Goal: Information Seeking & Learning: Find specific fact

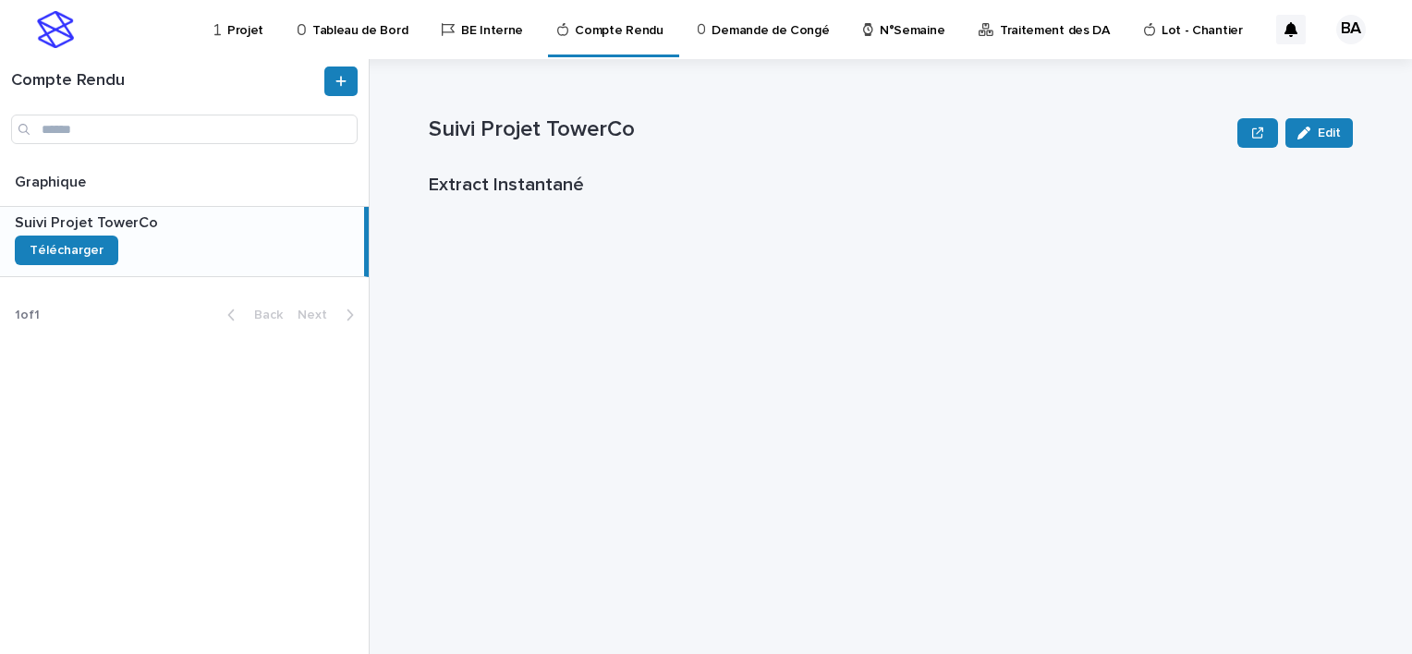
click at [353, 28] on p "Tableau de Bord" at bounding box center [359, 19] width 95 height 39
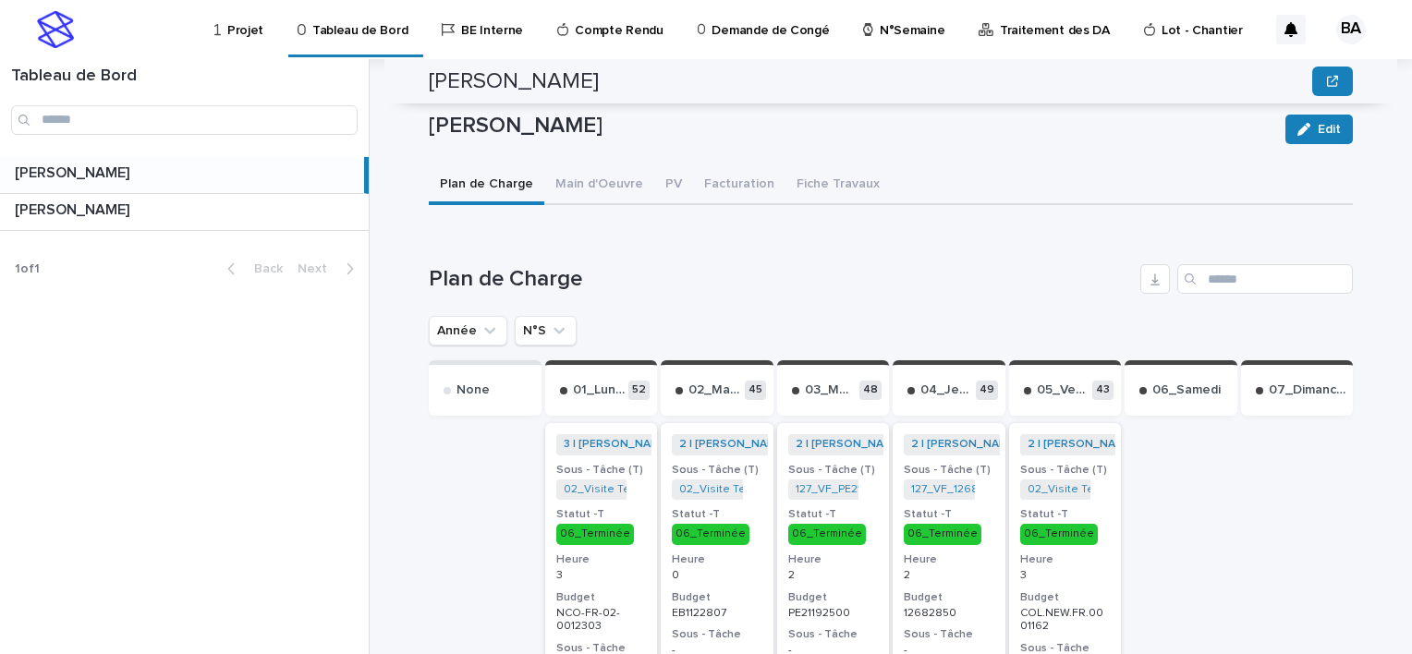
scroll to position [739, 0]
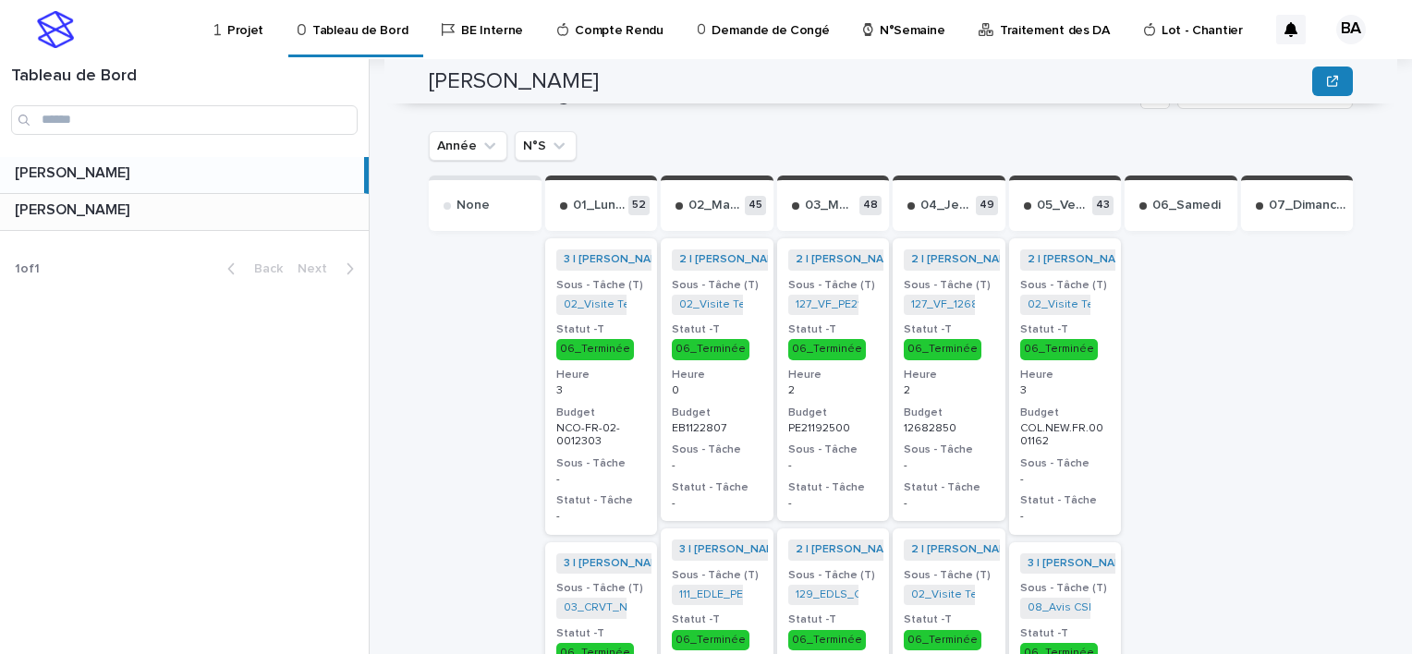
click at [167, 204] on p at bounding box center [188, 210] width 346 height 18
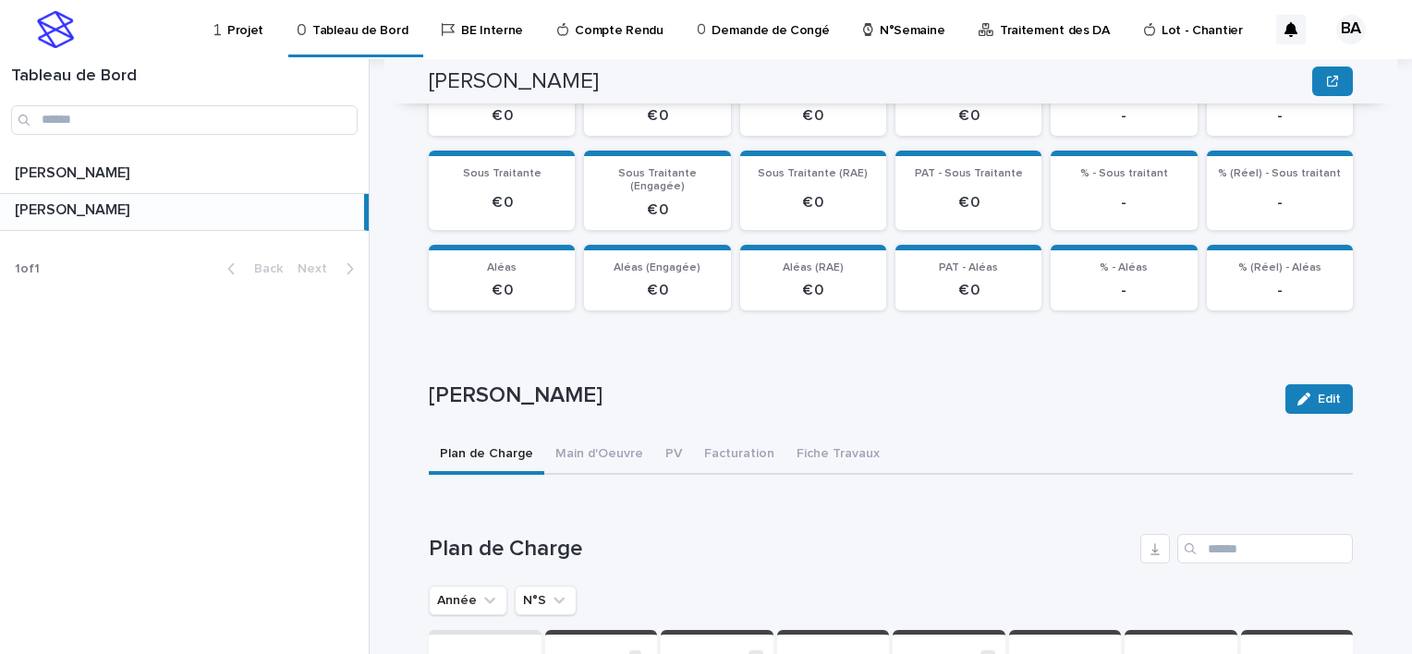
scroll to position [739, 0]
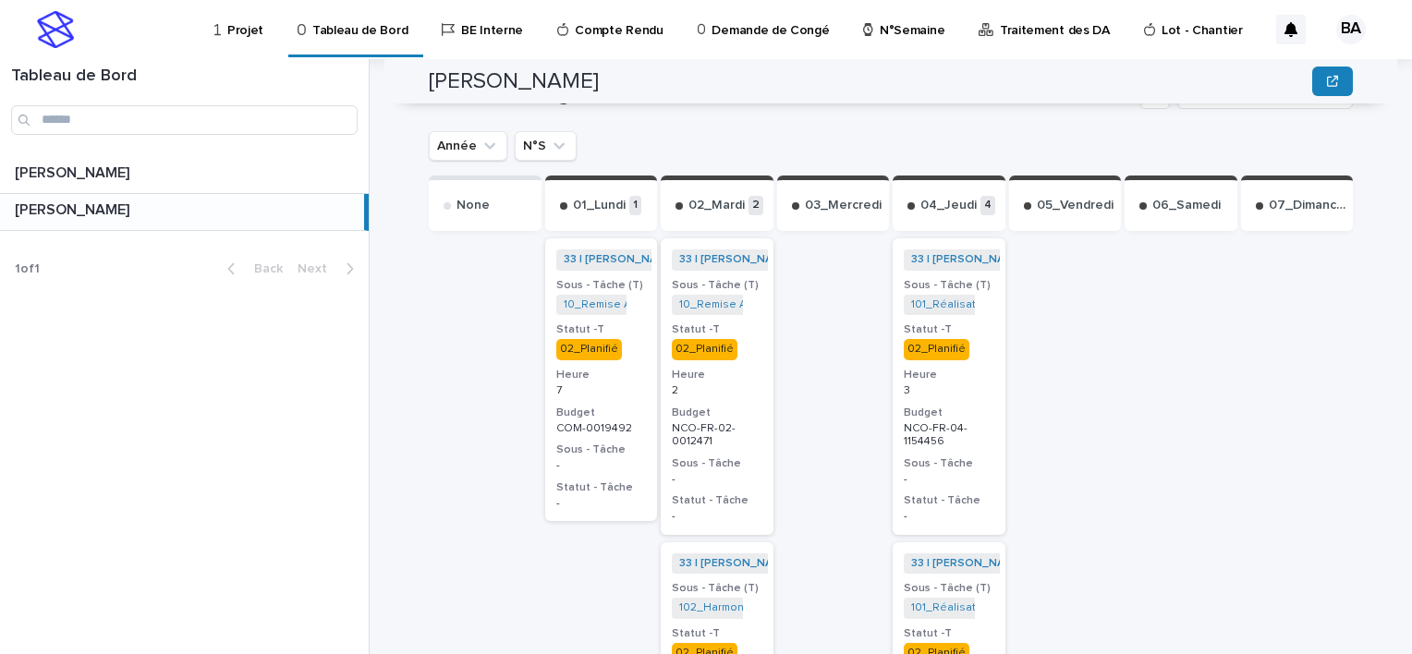
click at [725, 384] on p "2" at bounding box center [717, 390] width 91 height 13
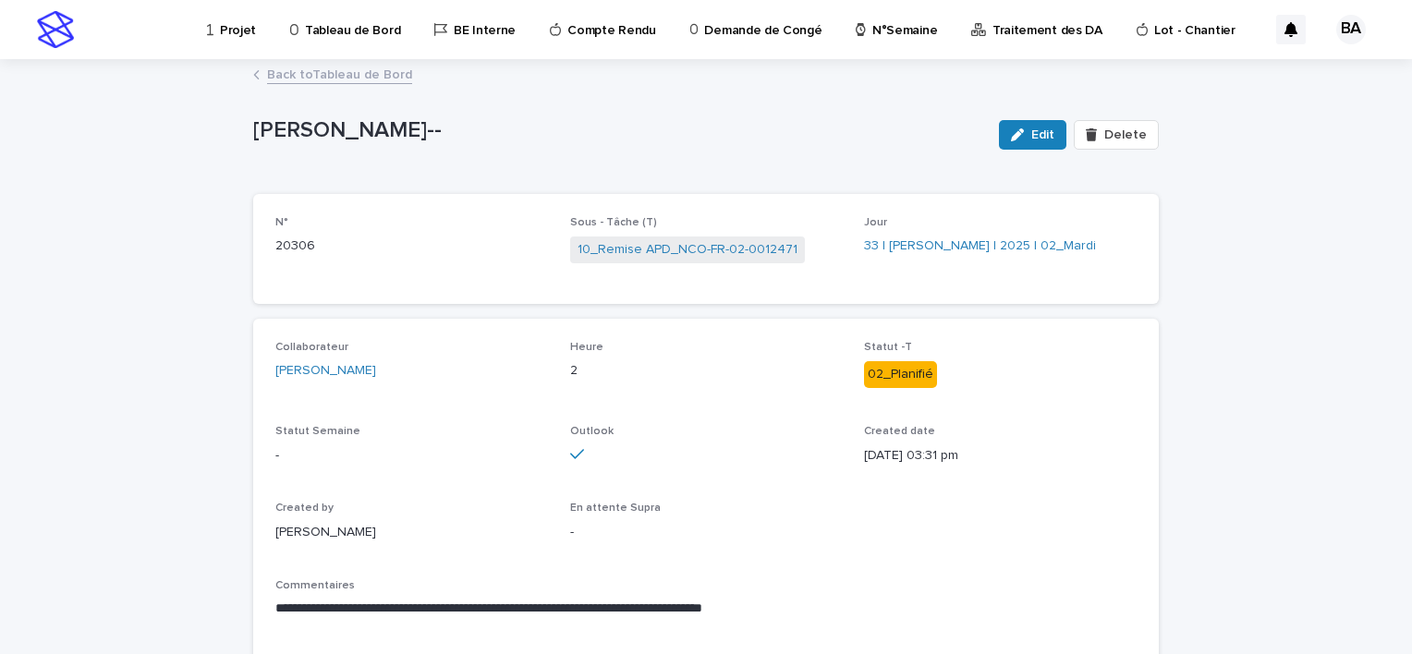
scroll to position [92, 0]
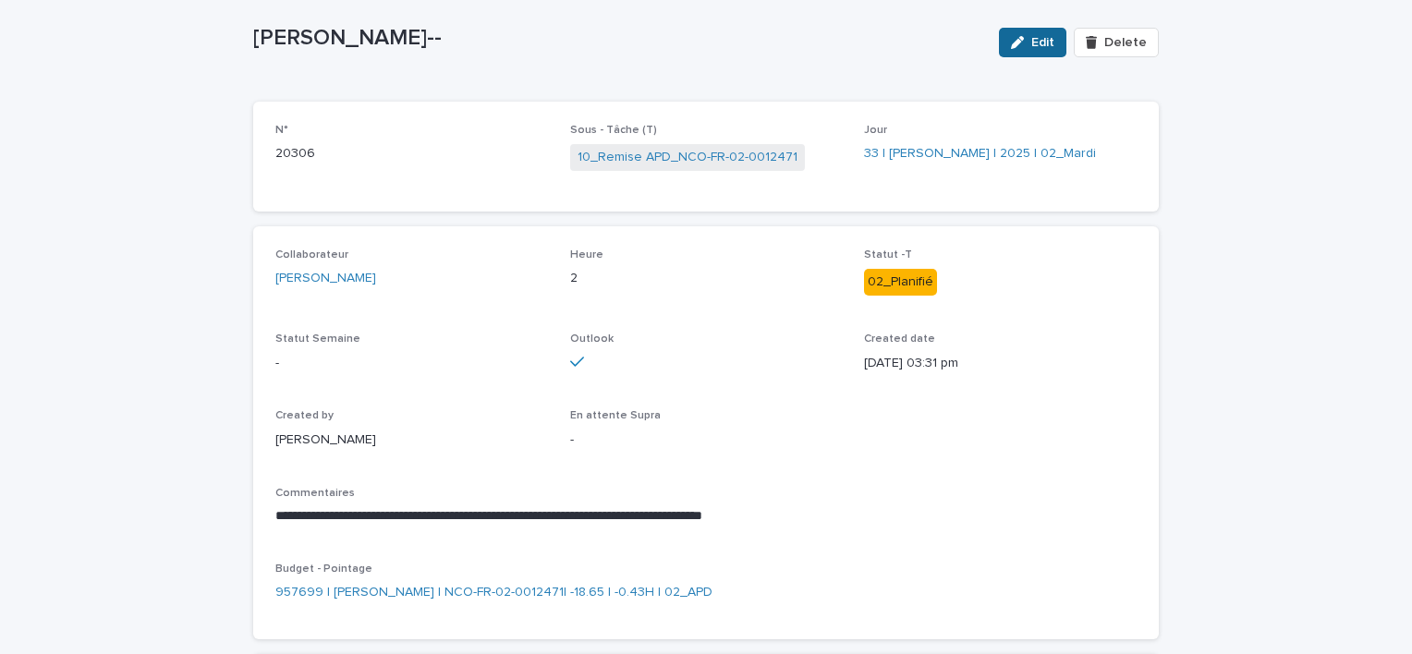
click at [1035, 44] on span "Edit" at bounding box center [1042, 42] width 23 height 13
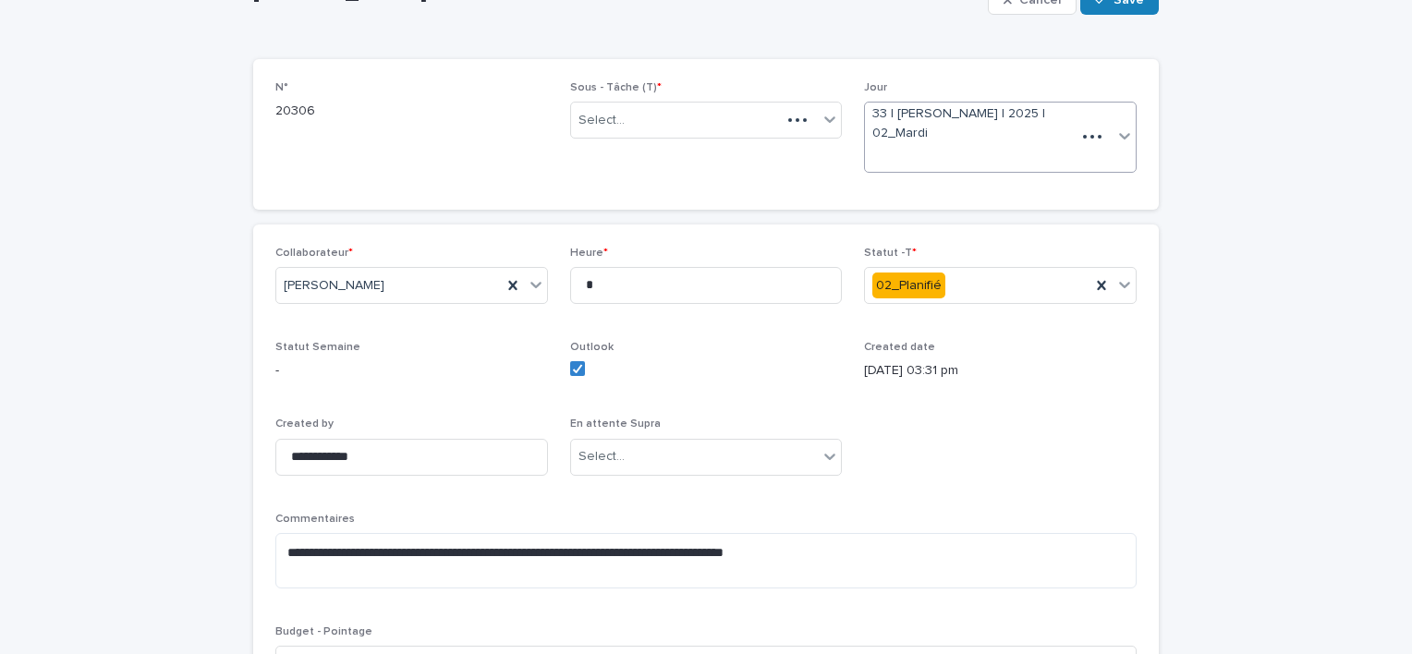
scroll to position [152, 0]
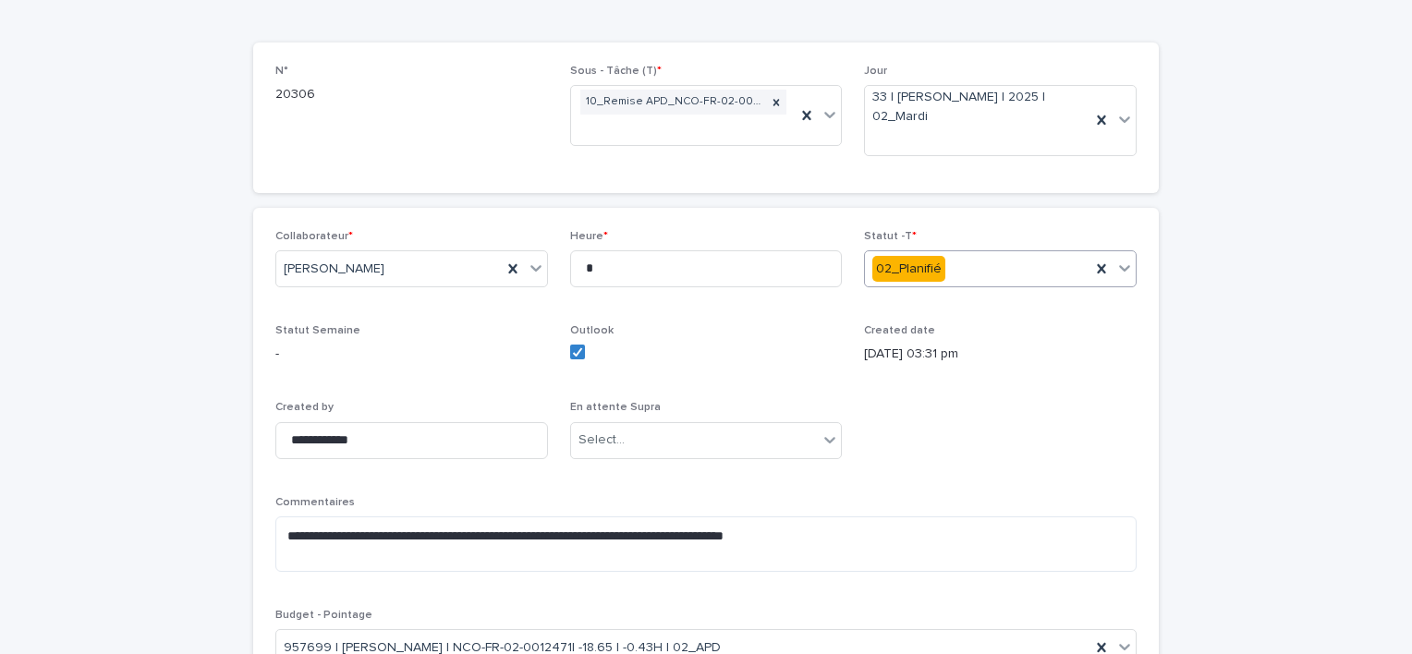
click at [1120, 266] on icon at bounding box center [1124, 268] width 11 height 6
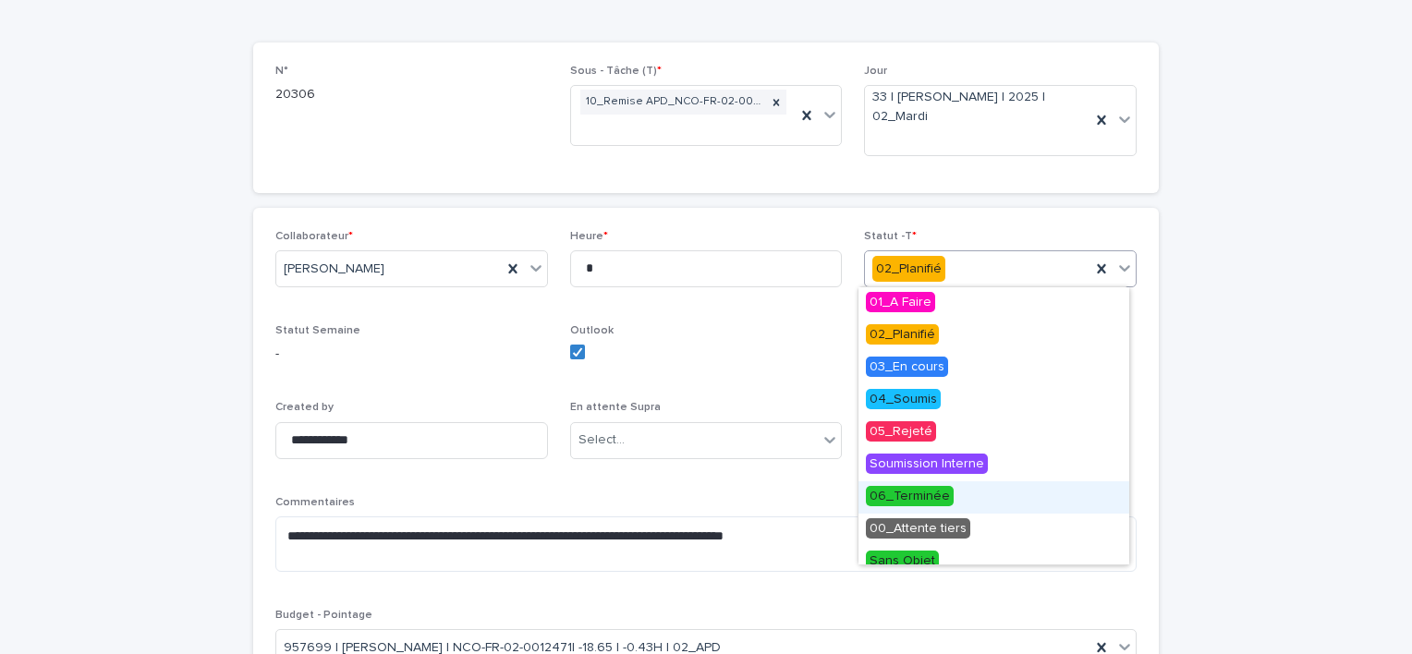
click at [920, 496] on span "06_Terminée" at bounding box center [910, 496] width 88 height 20
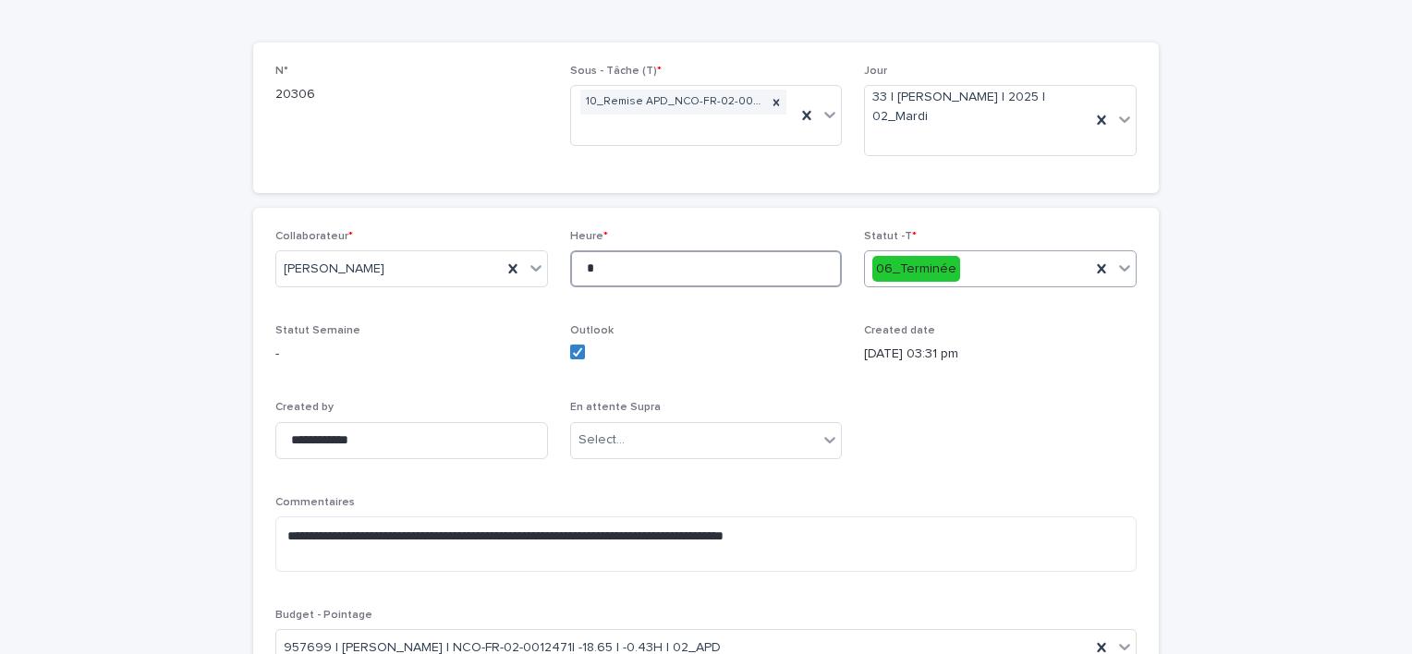
click at [610, 271] on input "*" at bounding box center [706, 268] width 273 height 37
type input "*"
click at [948, 434] on div "**********" at bounding box center [705, 455] width 861 height 451
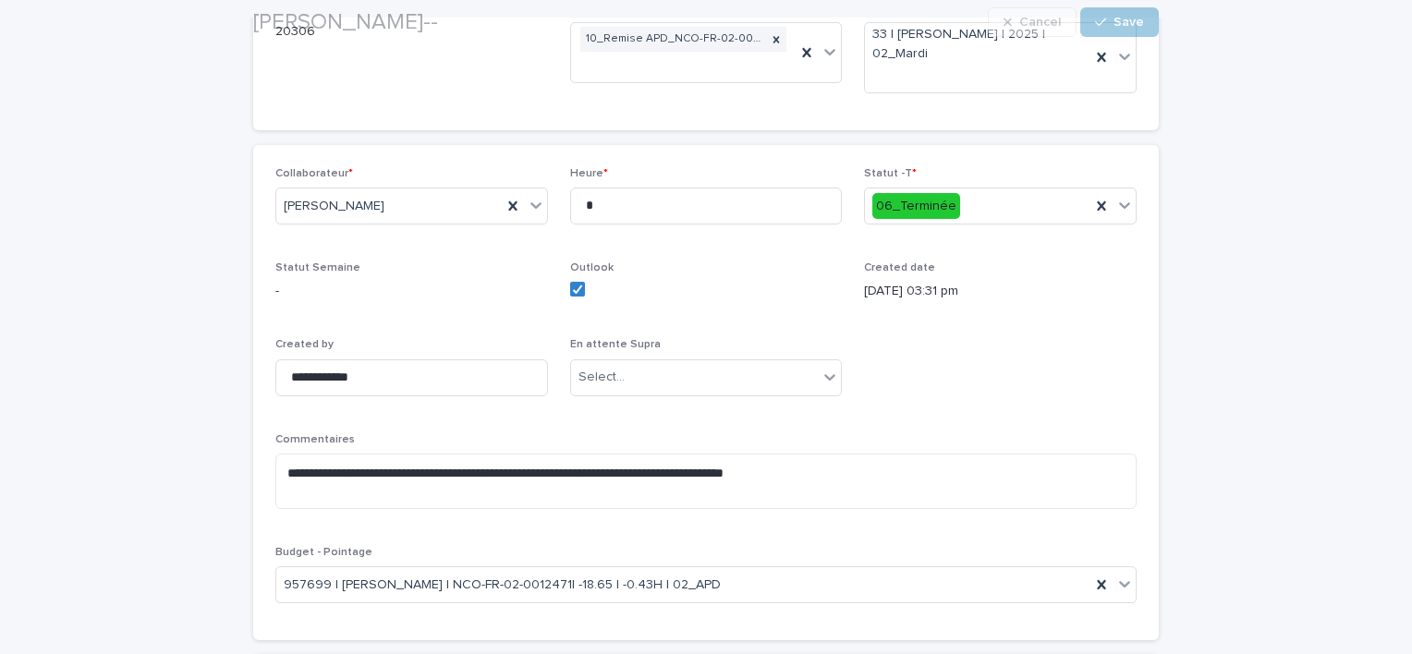
scroll to position [307, 0]
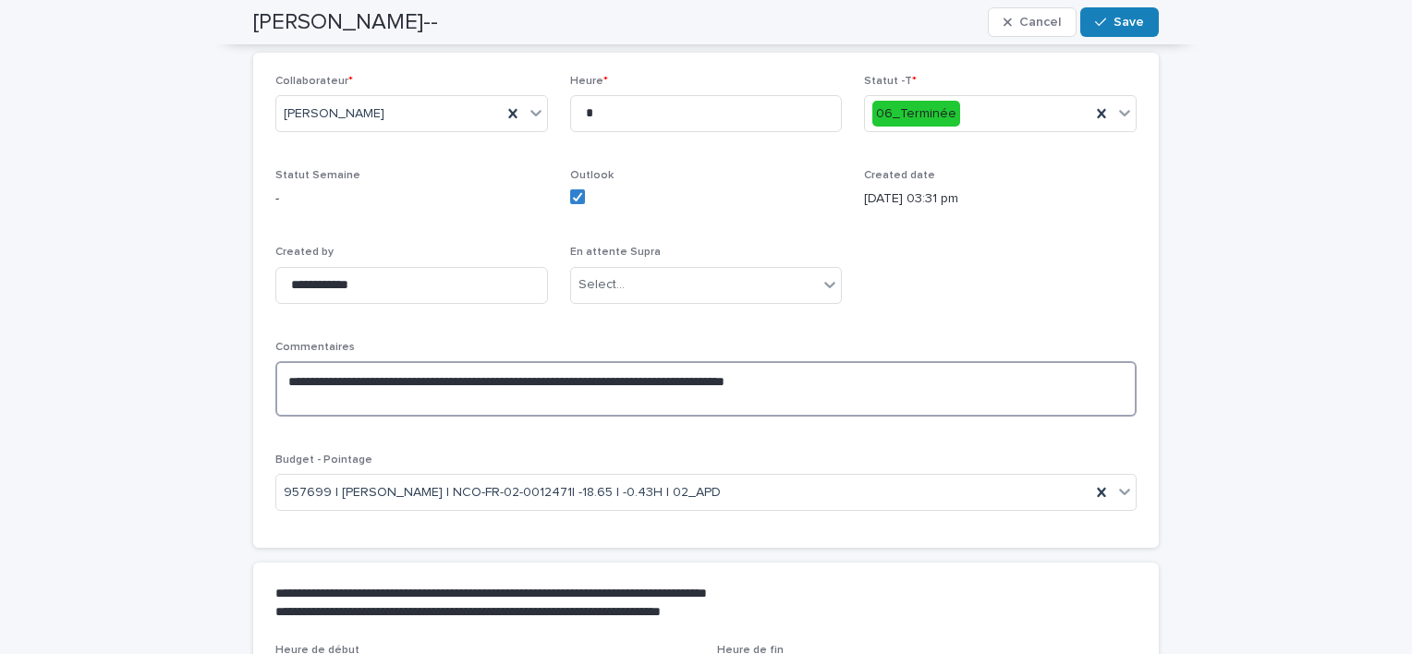
click at [303, 396] on textarea "**********" at bounding box center [705, 388] width 861 height 55
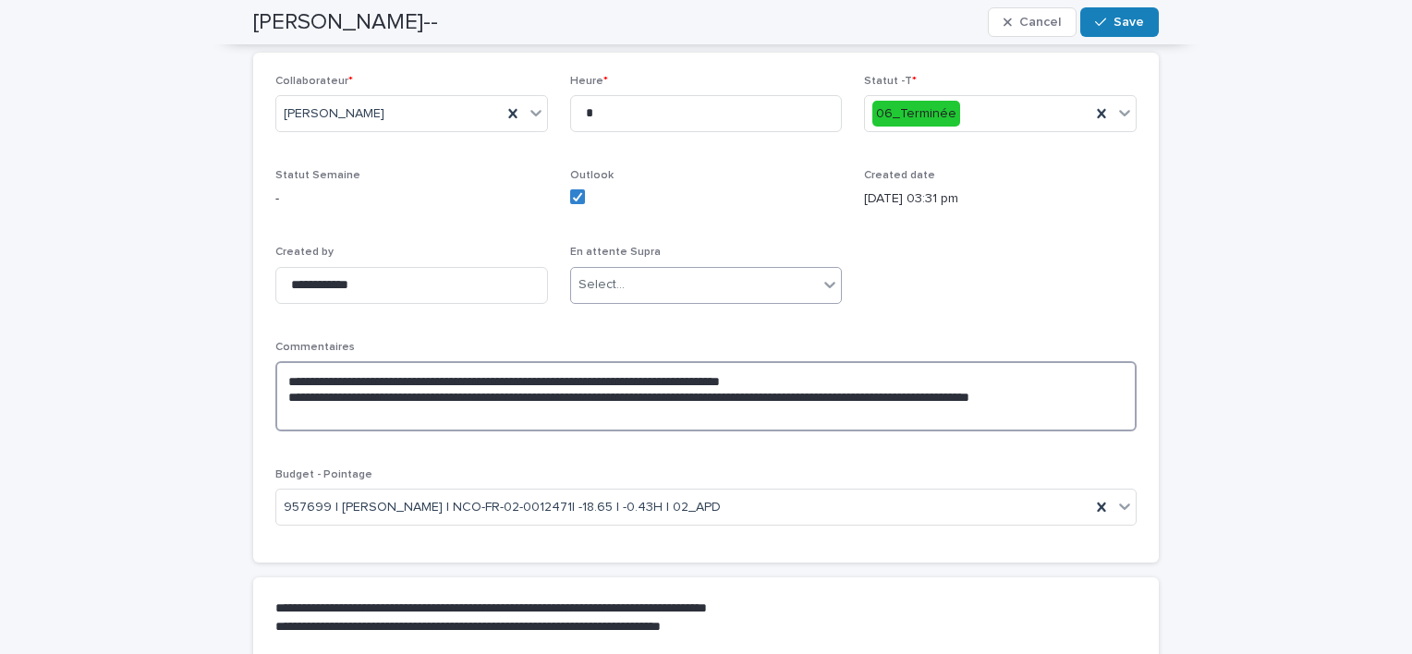
type textarea "**********"
click at [824, 278] on icon at bounding box center [829, 284] width 18 height 18
click at [975, 297] on div "**********" at bounding box center [705, 308] width 861 height 466
click at [1113, 18] on span "Save" at bounding box center [1128, 22] width 30 height 13
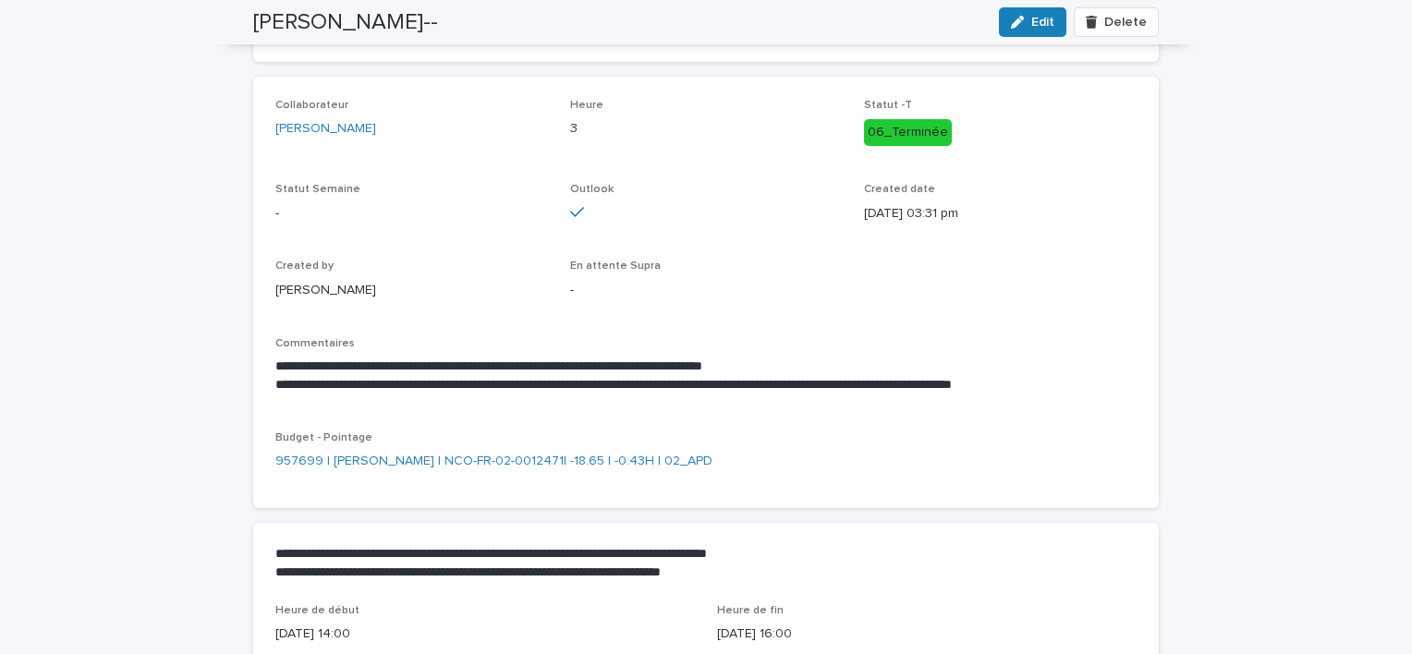
scroll to position [0, 0]
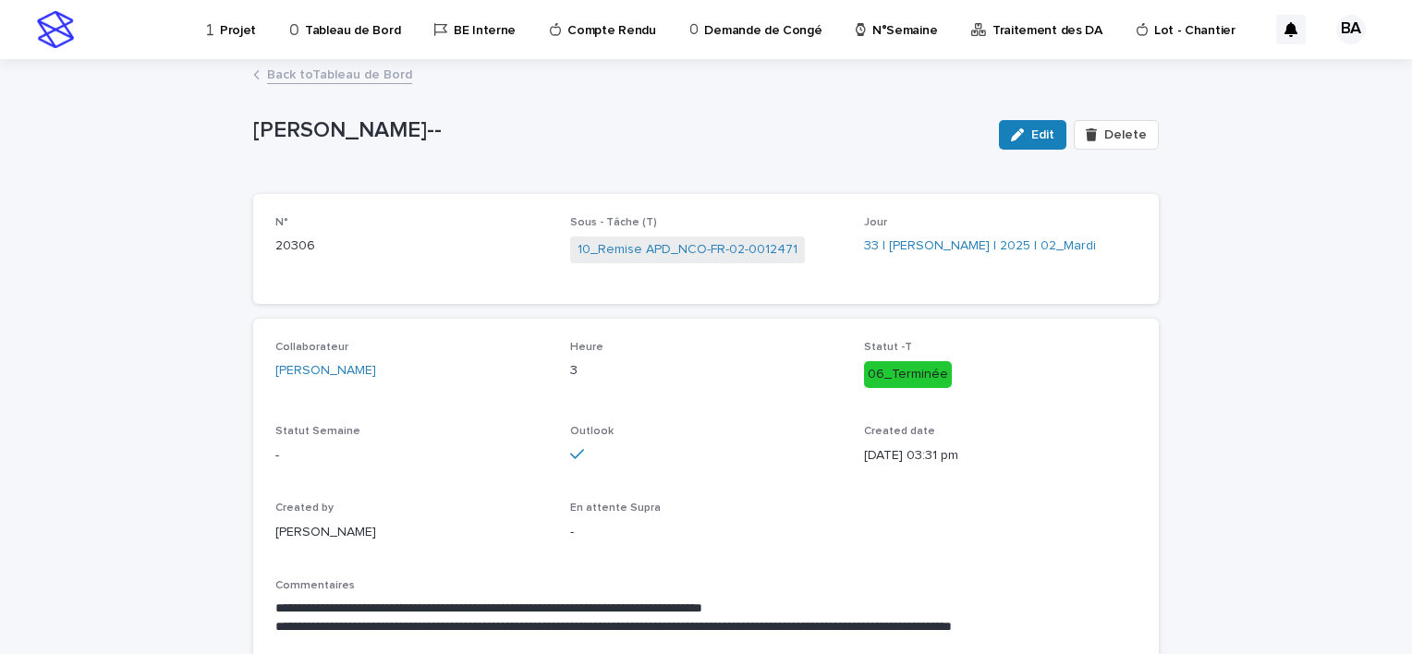
click at [288, 68] on link "Back to Tableau de Bord" at bounding box center [339, 73] width 145 height 21
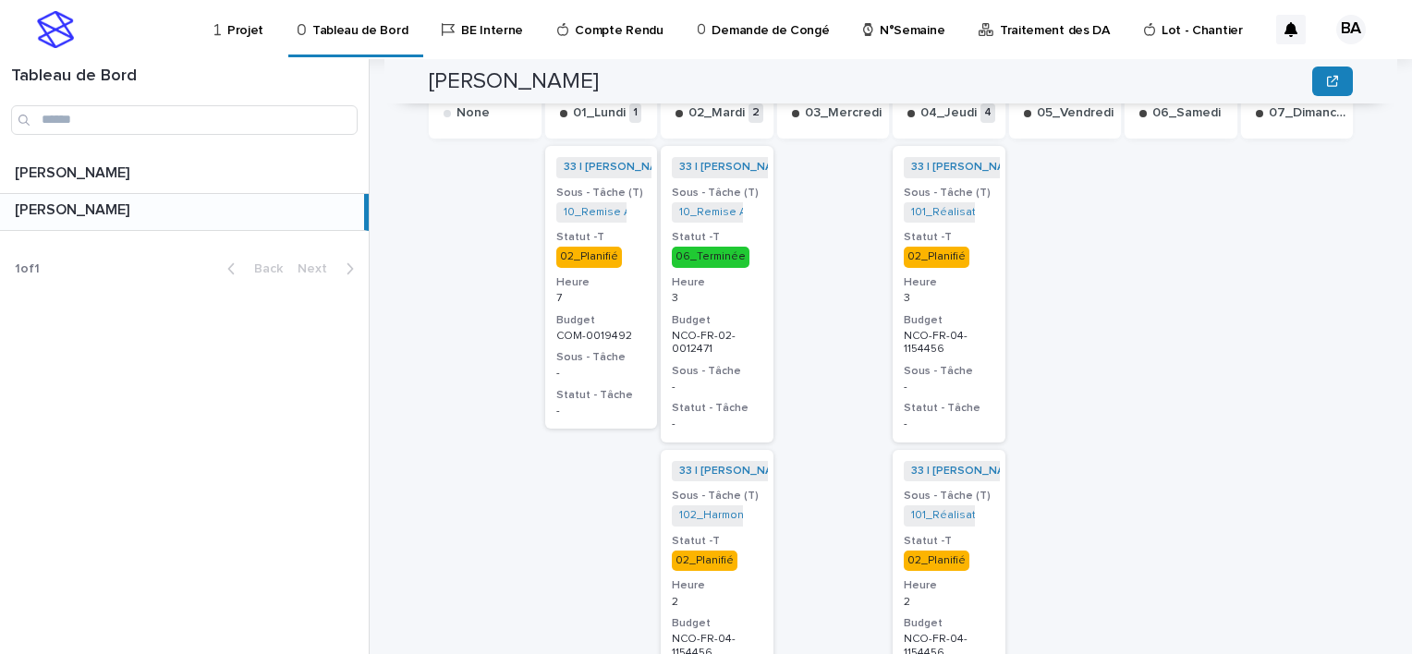
scroll to position [924, 0]
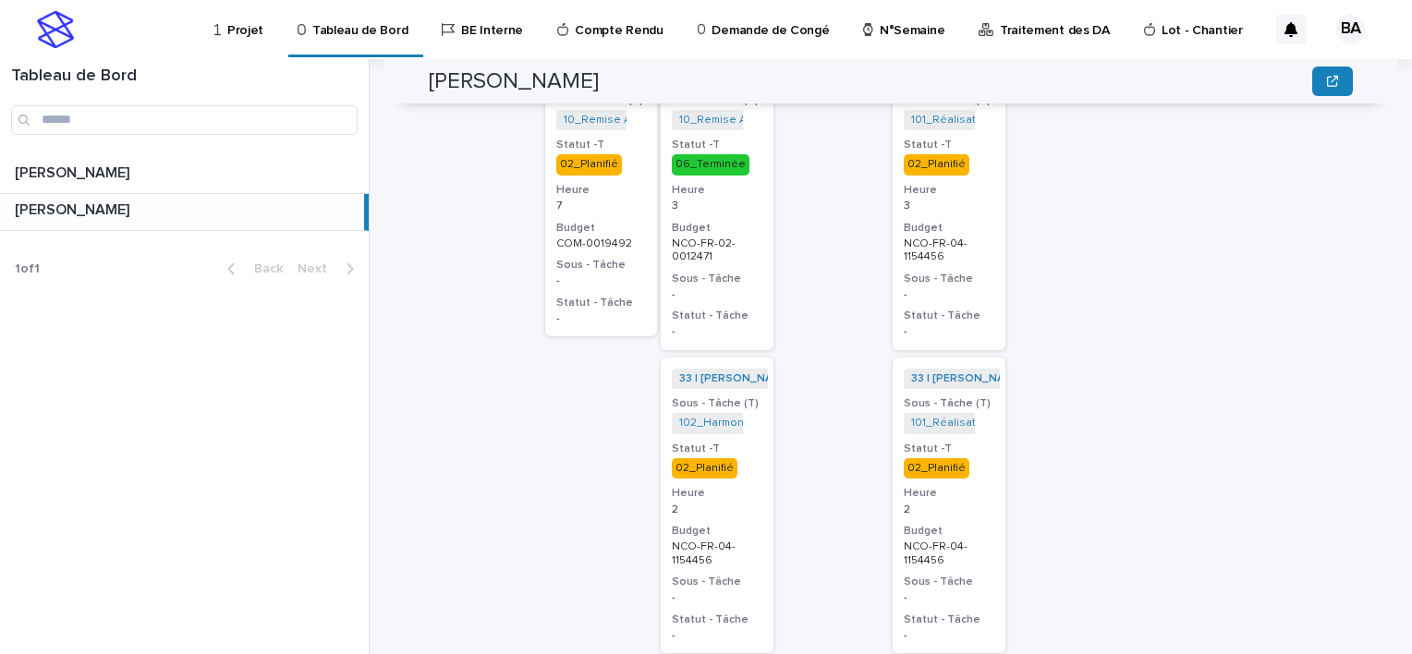
click at [695, 458] on div "02_Planifié" at bounding box center [705, 468] width 66 height 20
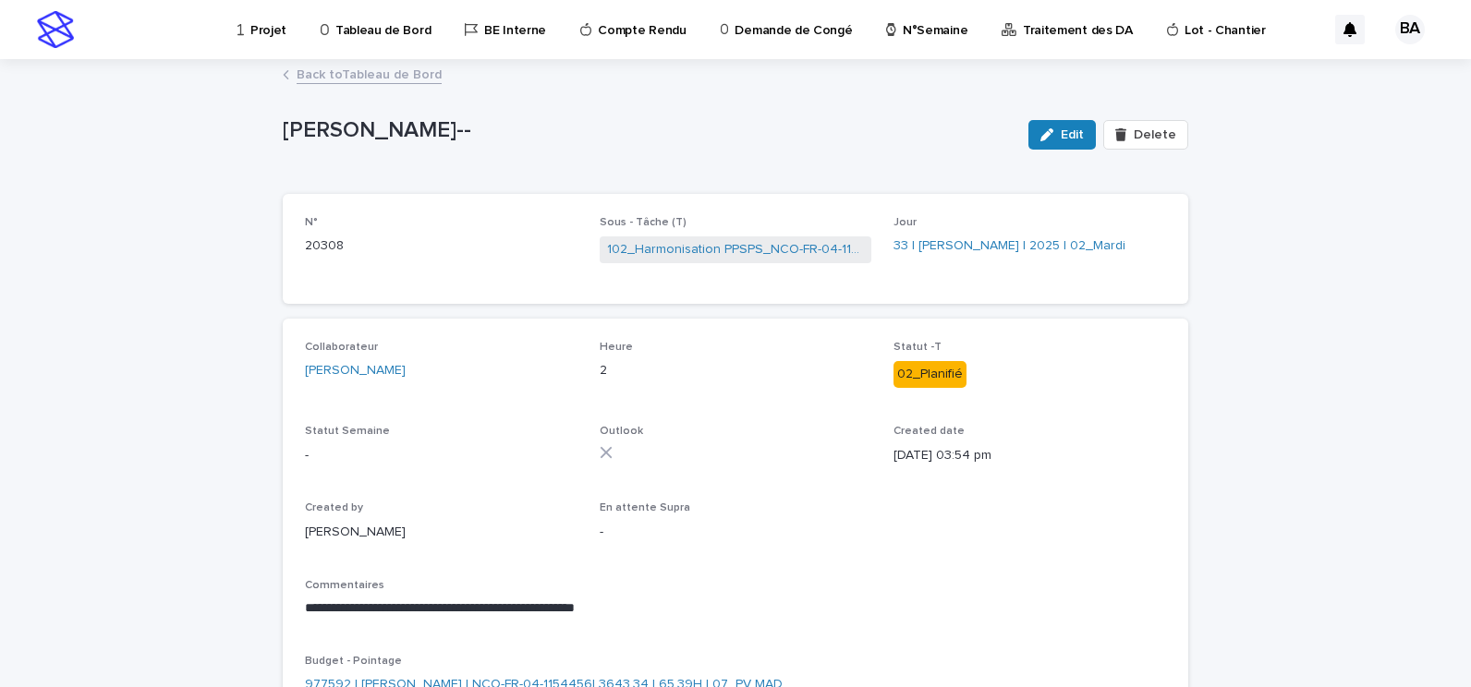
scroll to position [152, 0]
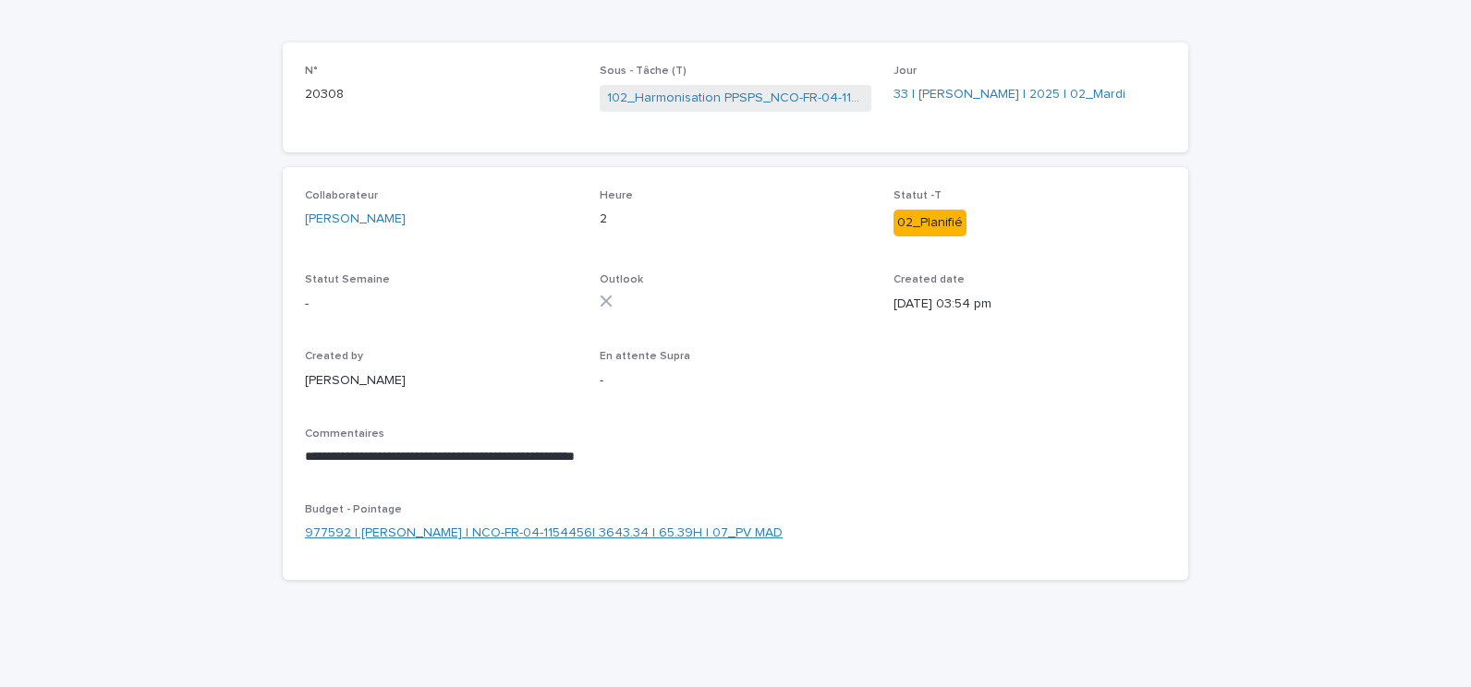
click at [534, 534] on link "977592 | [PERSON_NAME] | NCO-FR-04-1154456| 3643.34 | 65.39H | 07_PV MAD" at bounding box center [544, 533] width 478 height 19
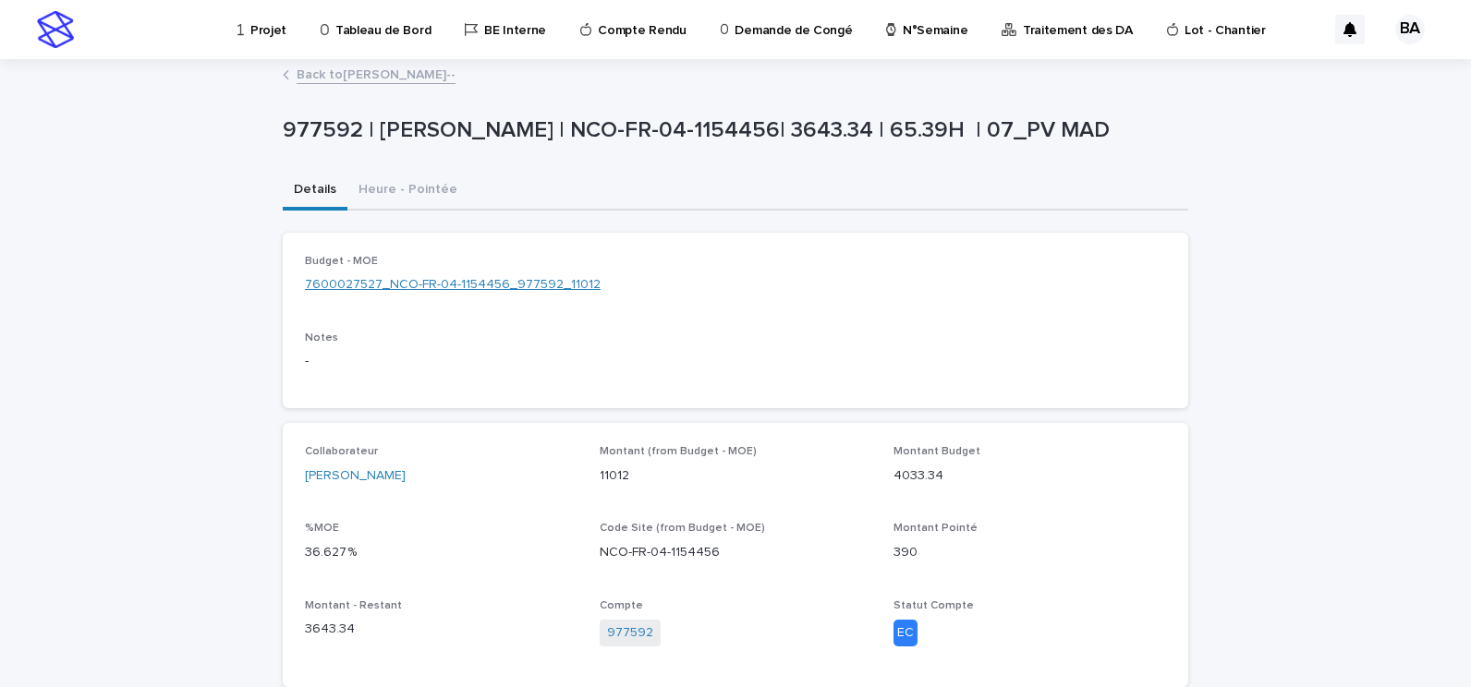
click at [551, 279] on link "7600027527_NCO-FR-04-1154456_977592_11012" at bounding box center [453, 284] width 296 height 19
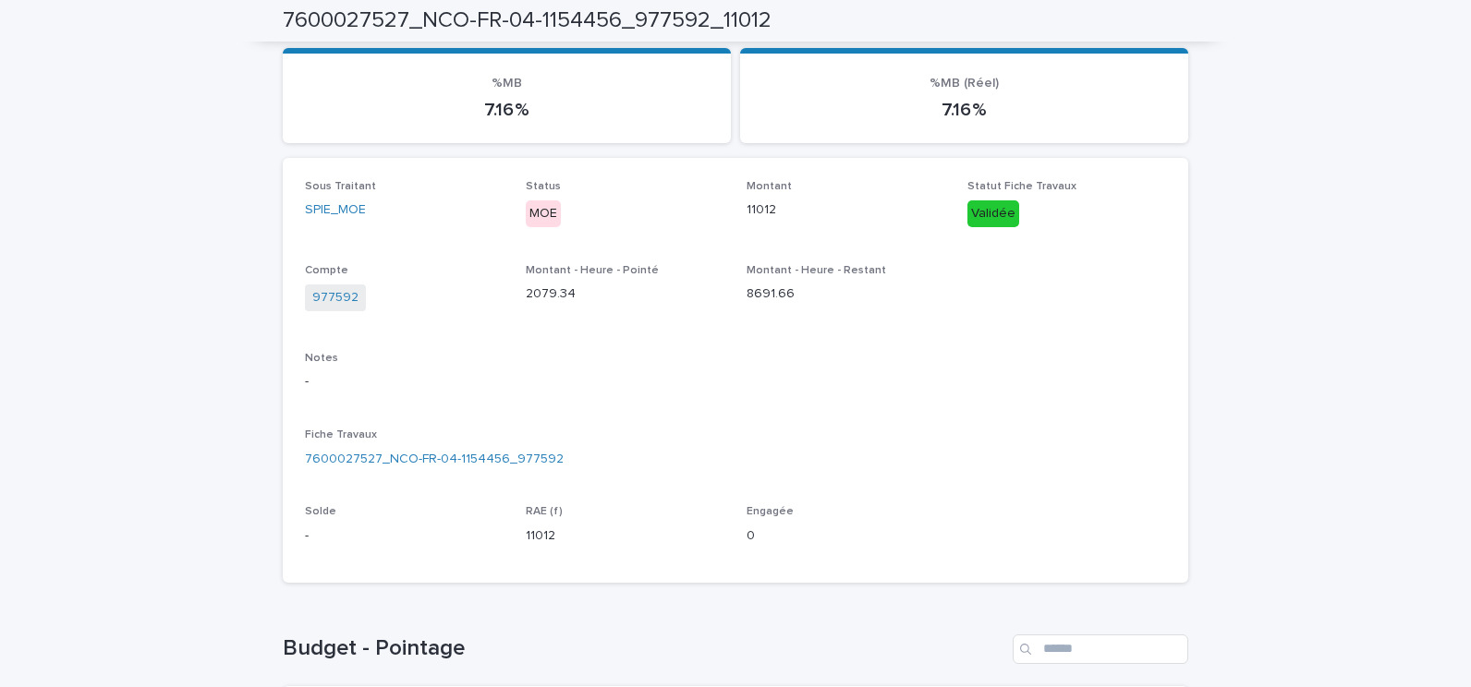
scroll to position [370, 0]
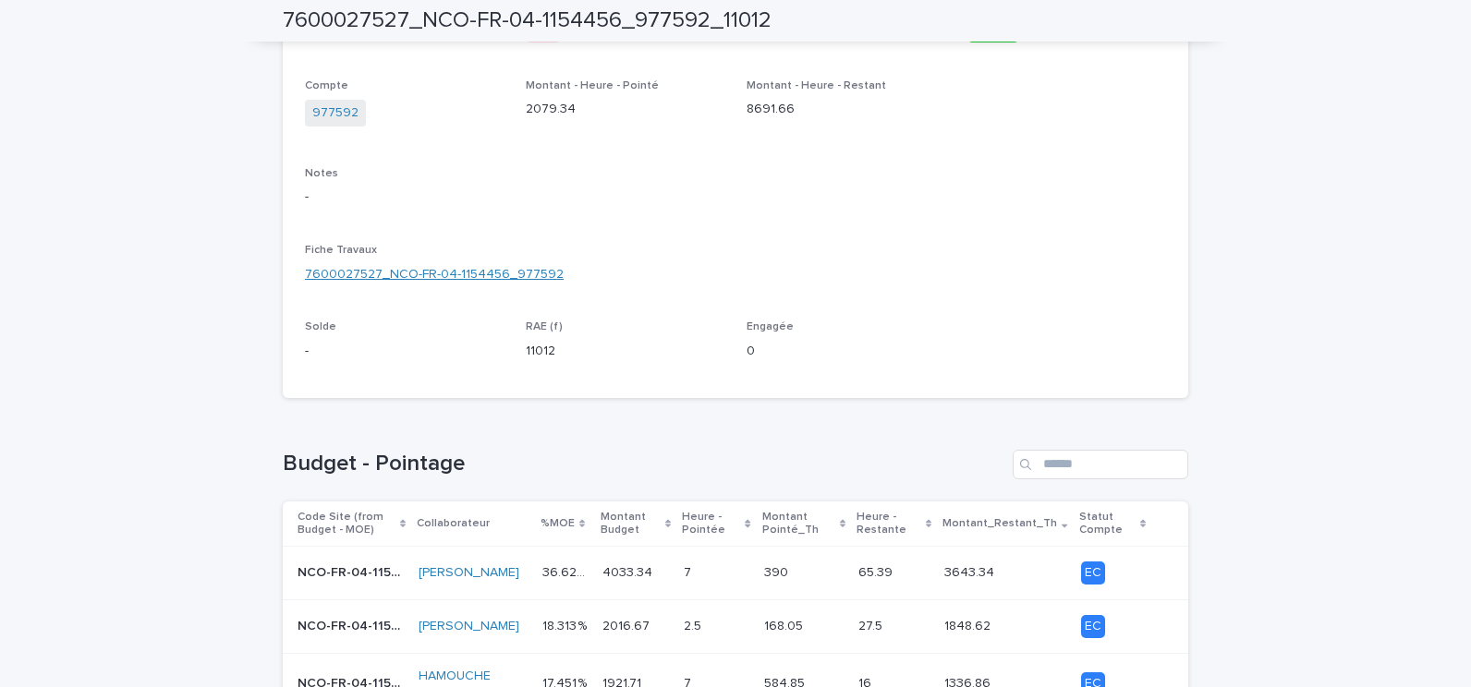
click at [484, 273] on link "7600027527_NCO-FR-04-1154456_977592" at bounding box center [434, 274] width 259 height 19
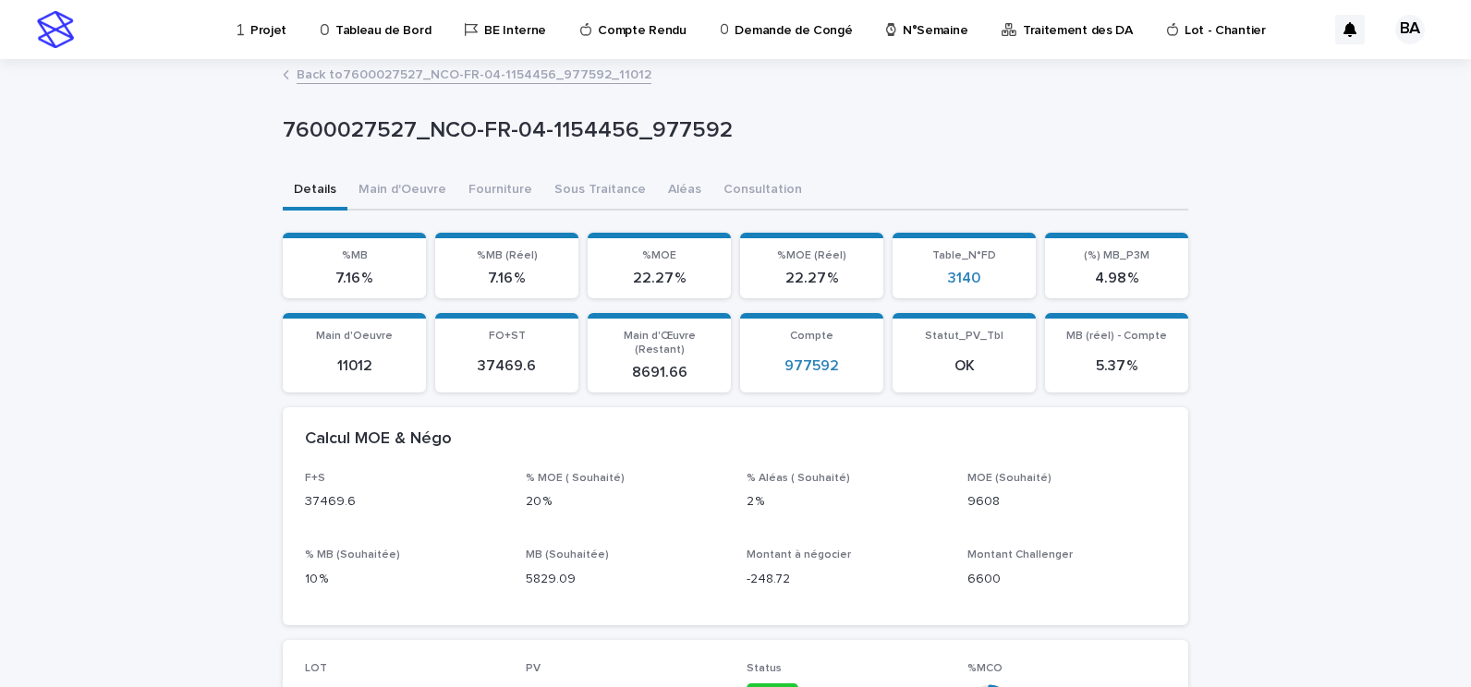
click at [266, 33] on p "Projet" at bounding box center [268, 19] width 36 height 39
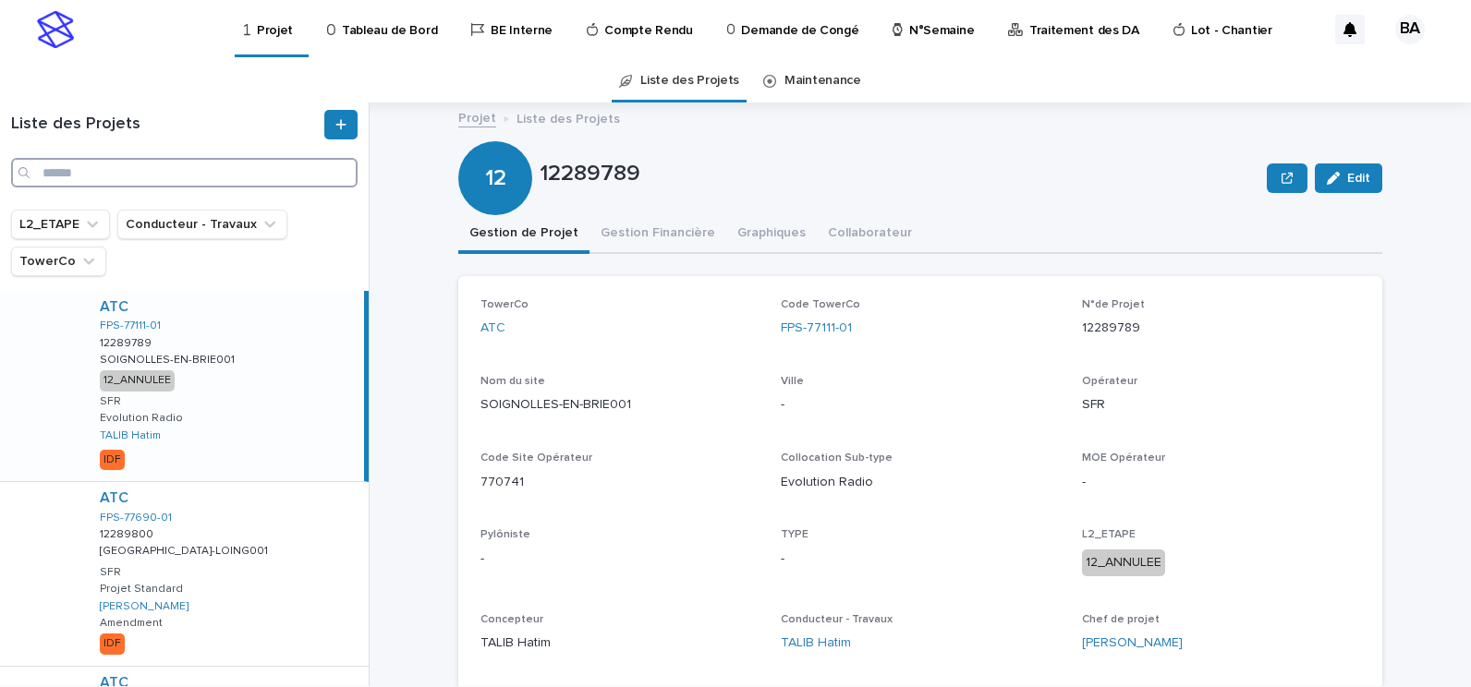
click at [276, 172] on input "Search" at bounding box center [184, 173] width 346 height 30
click at [934, 33] on p "N°Semaine" at bounding box center [941, 19] width 65 height 39
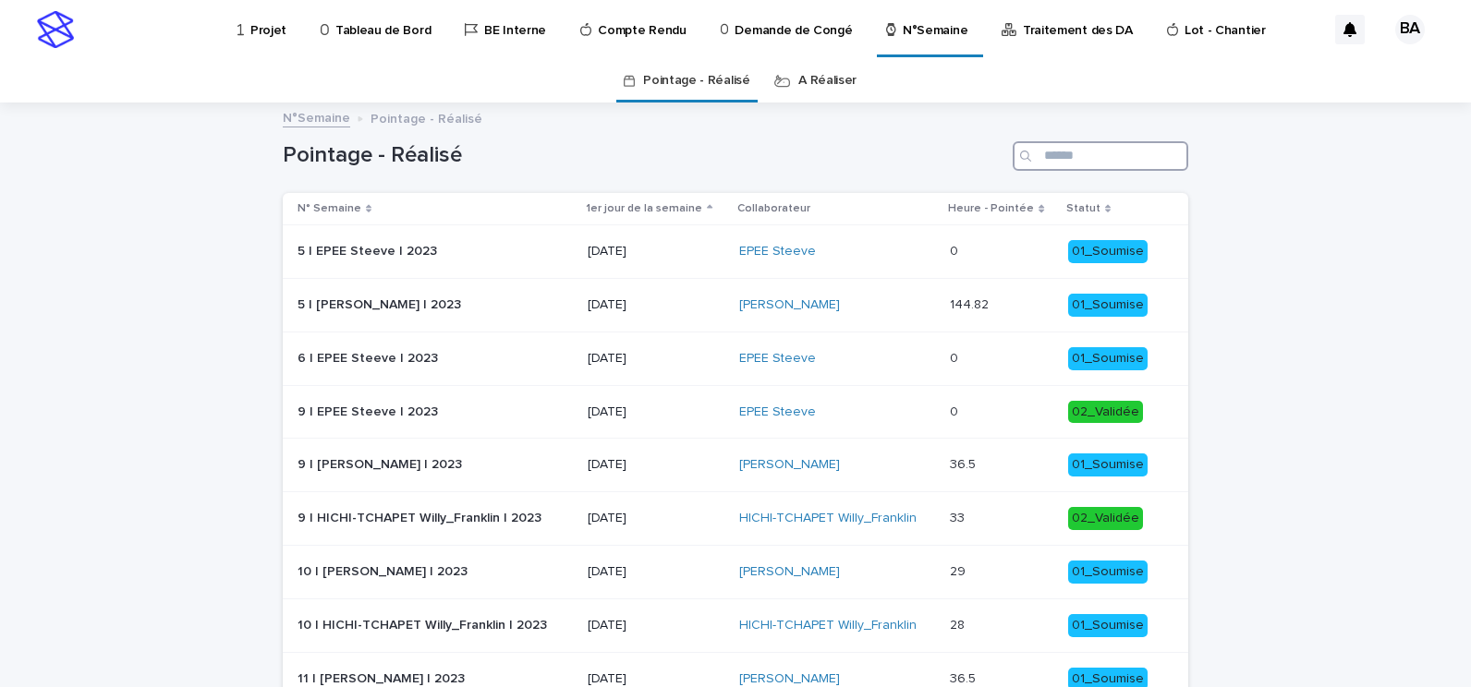
click at [1053, 160] on input "Search" at bounding box center [1101, 156] width 176 height 30
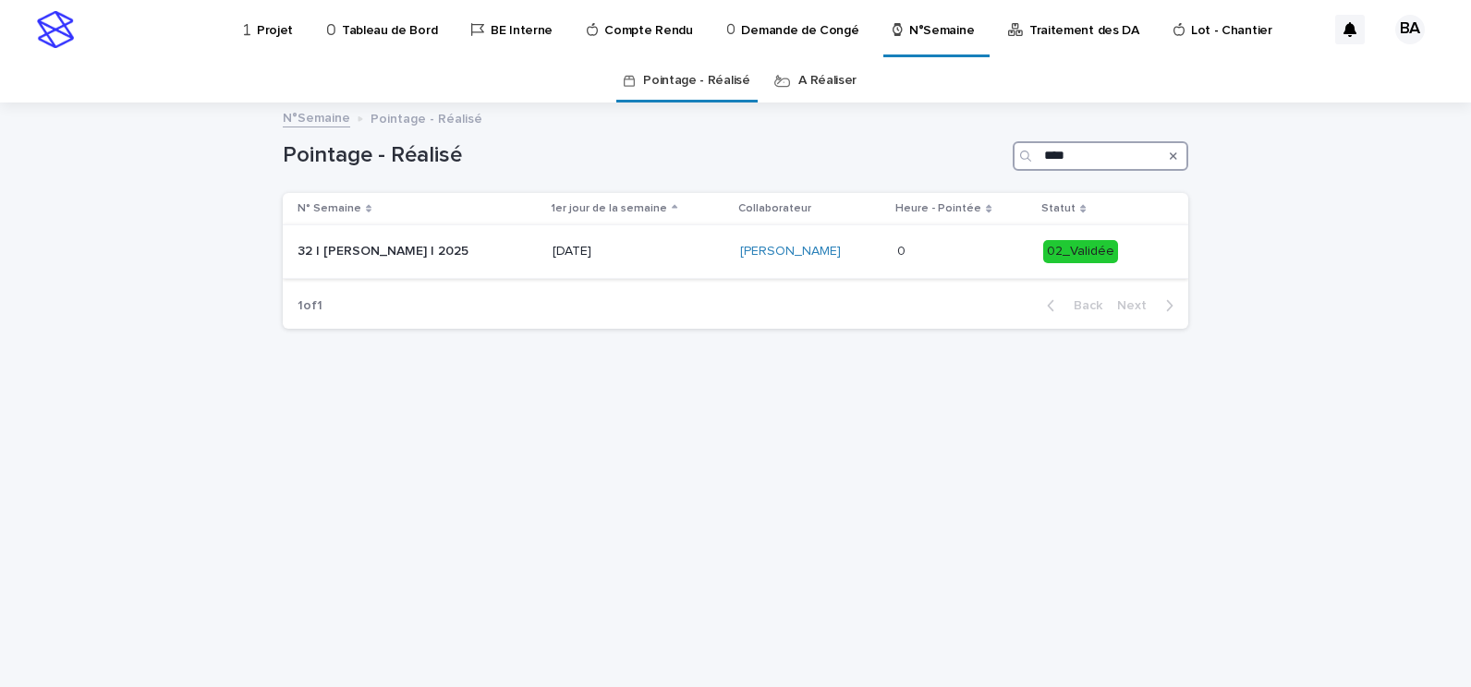
type input "****"
click at [898, 255] on p "0" at bounding box center [903, 249] width 12 height 19
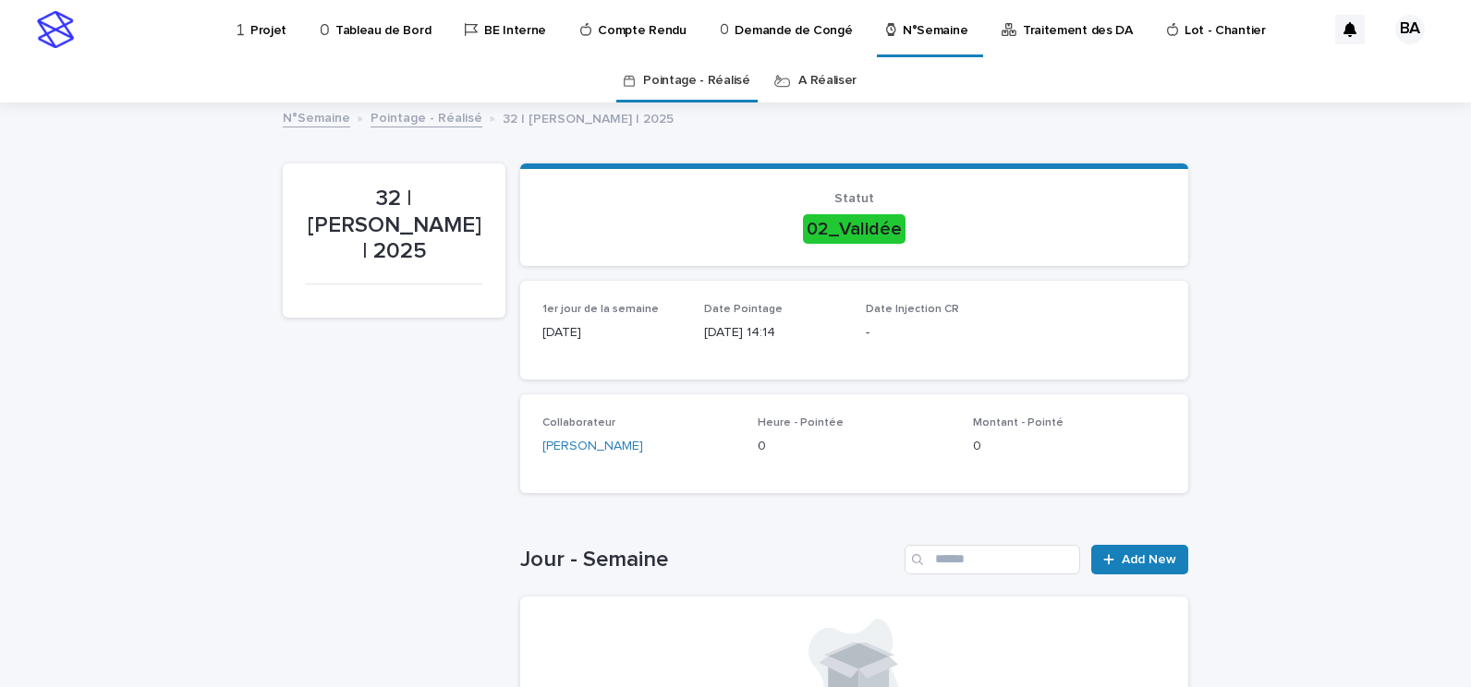
click at [808, 84] on link "A Réaliser" at bounding box center [827, 80] width 58 height 43
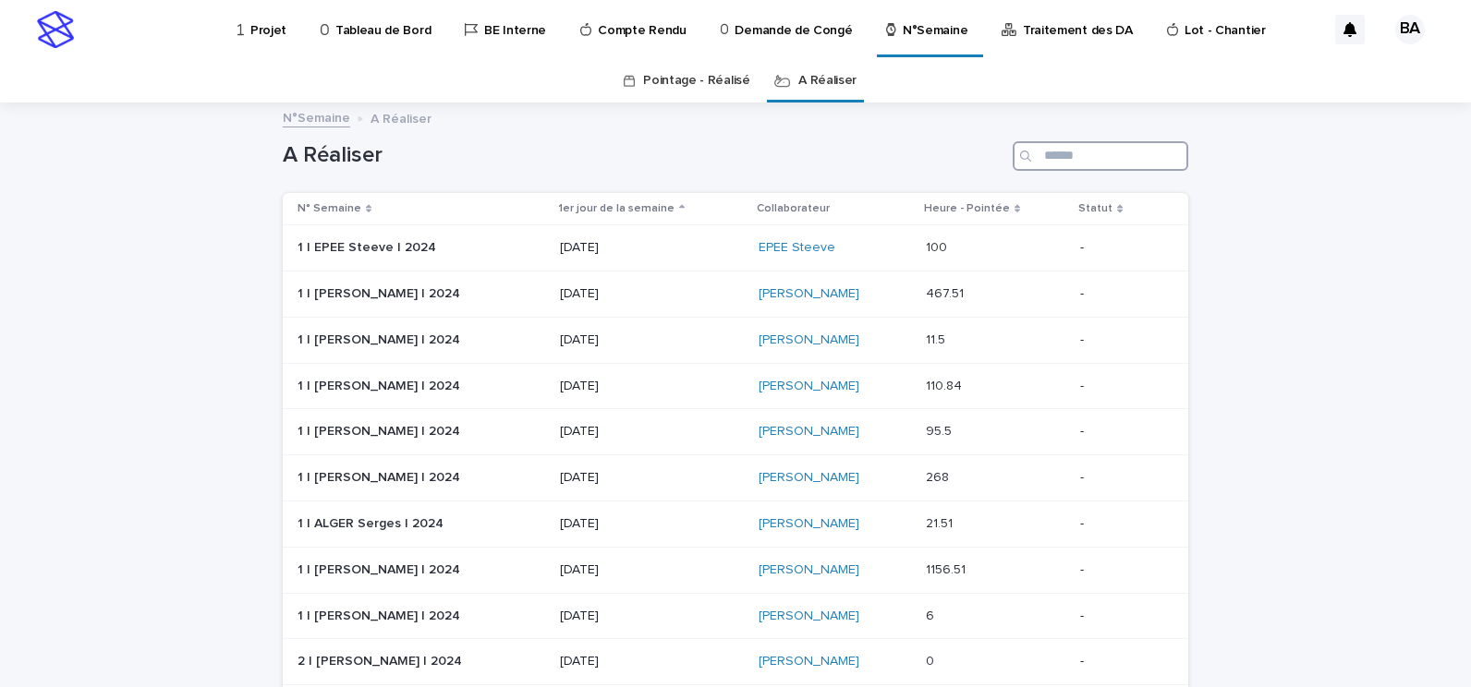
click at [1077, 148] on input "Search" at bounding box center [1101, 156] width 176 height 30
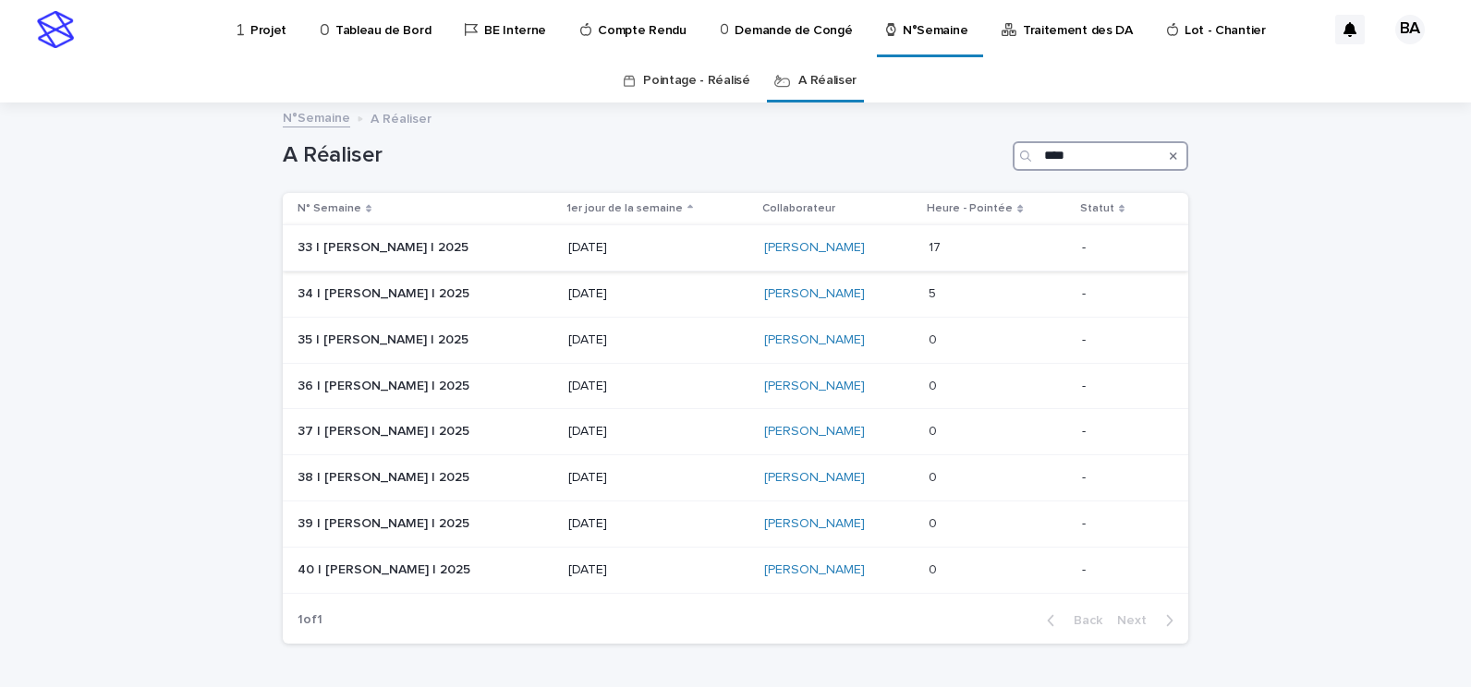
type input "****"
click at [964, 258] on div "17 17" at bounding box center [998, 248] width 139 height 30
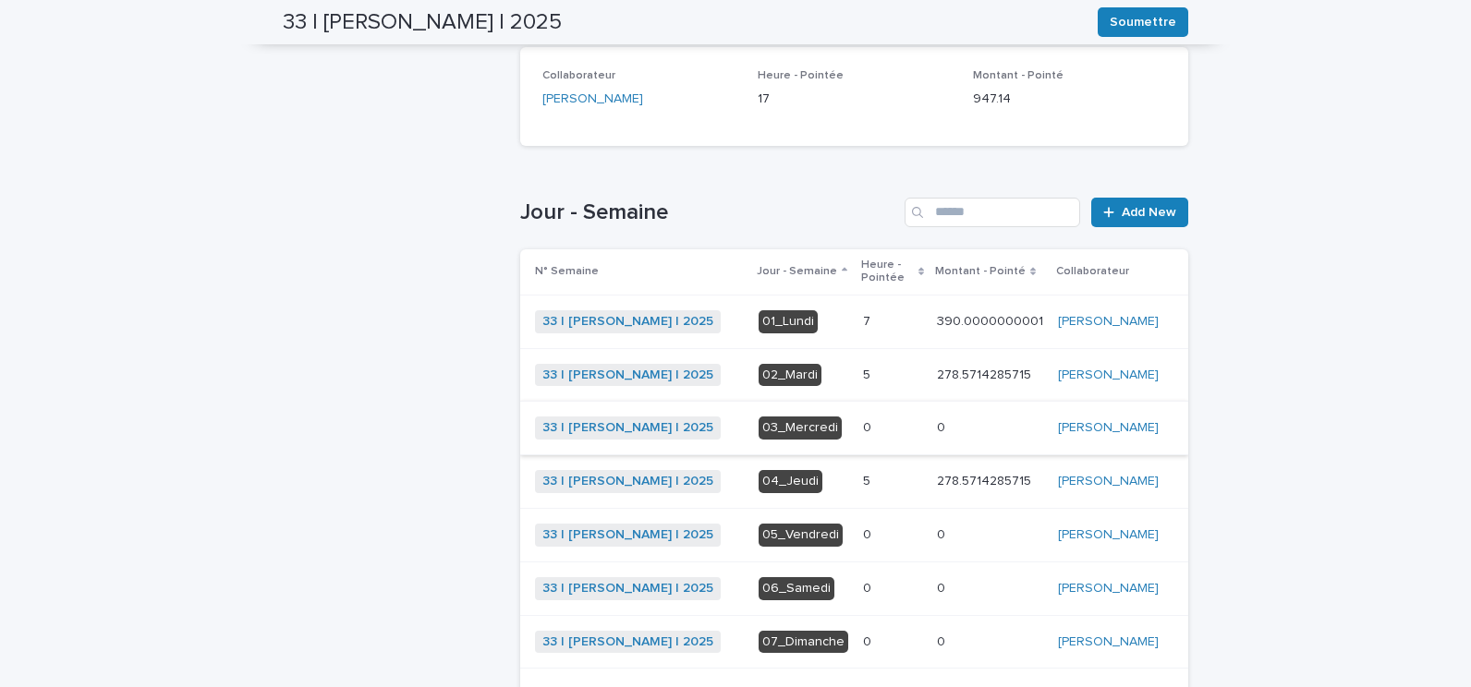
scroll to position [462, 0]
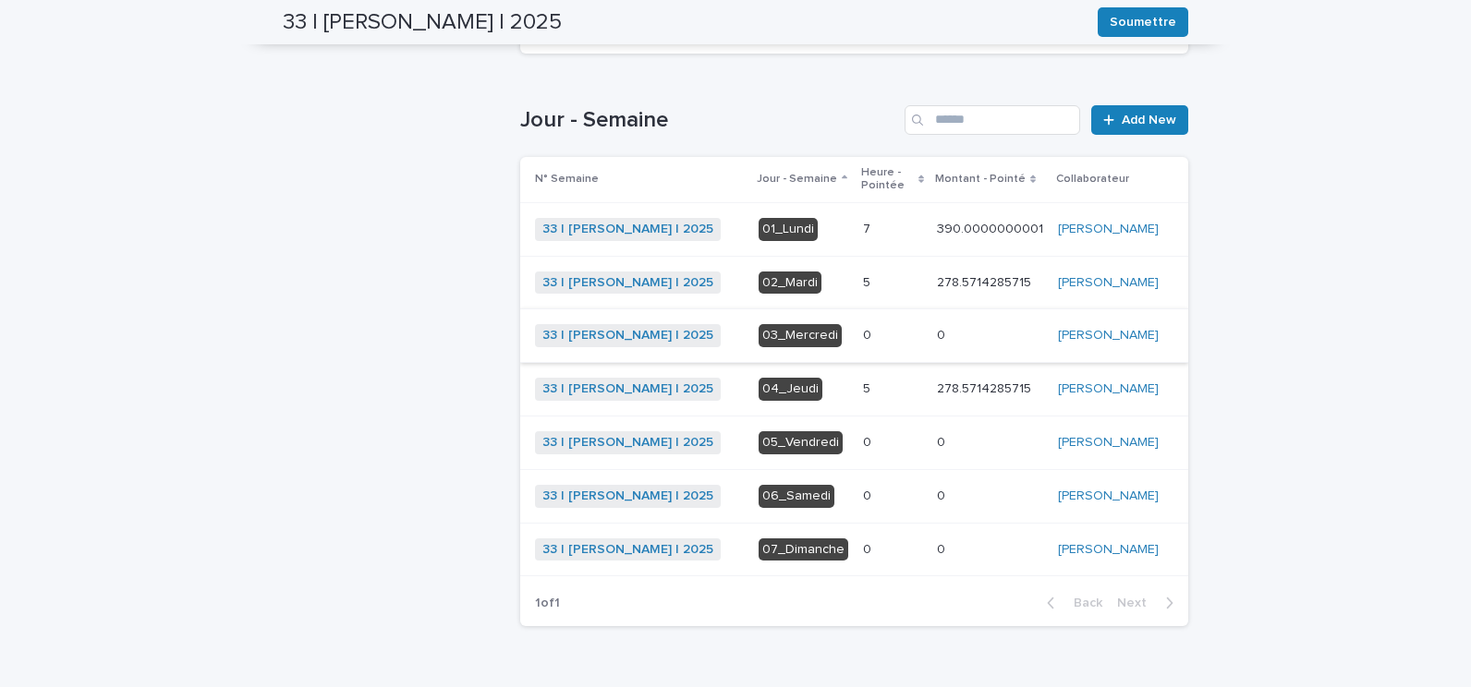
click at [864, 275] on p at bounding box center [892, 283] width 59 height 16
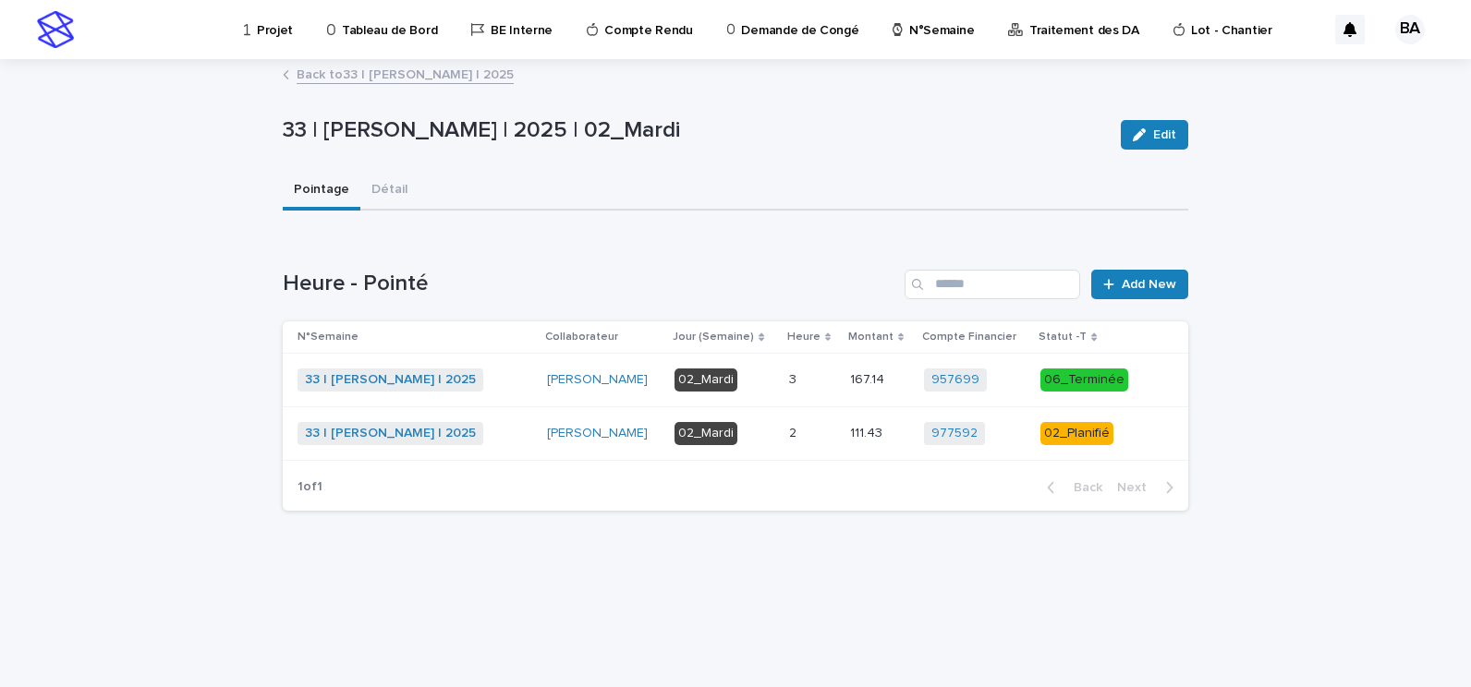
click at [794, 440] on p at bounding box center [812, 434] width 46 height 16
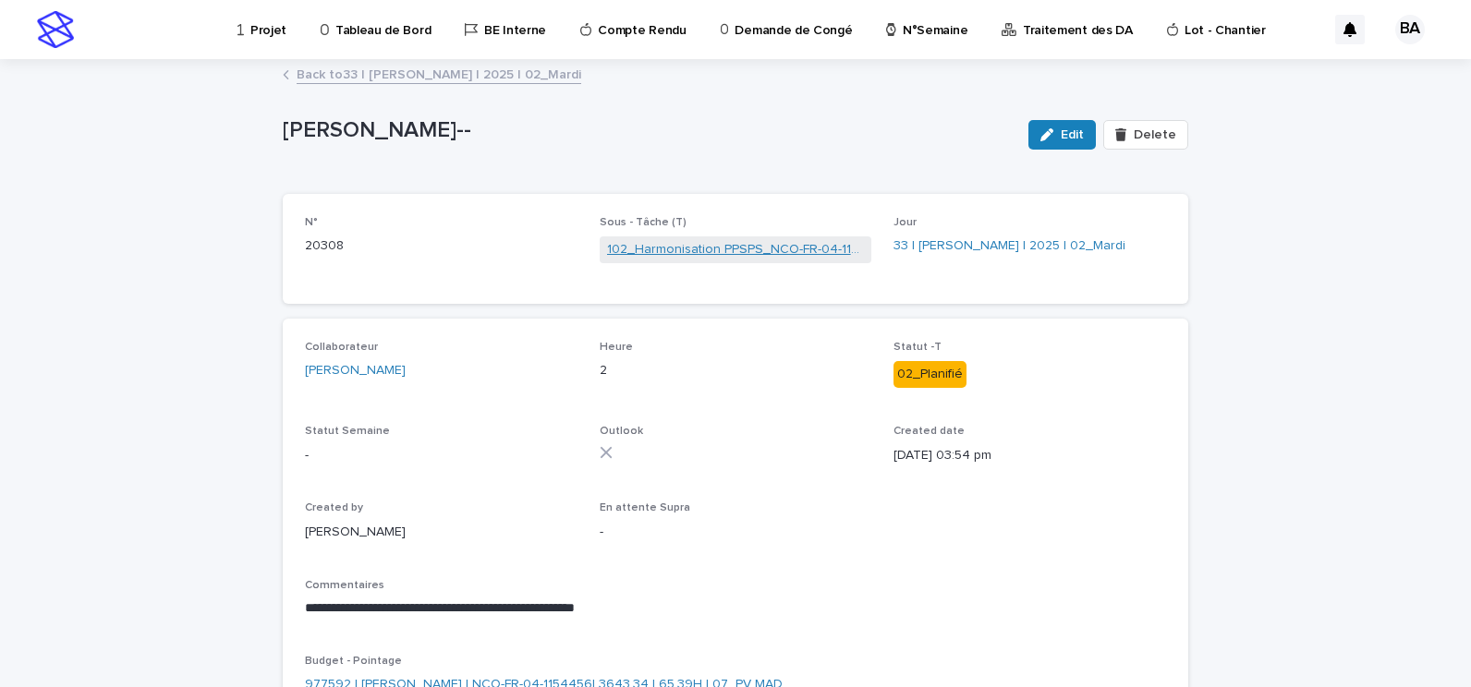
click at [728, 249] on link "102_Harmonisation PPSPS_NCO-FR-04-1154456" at bounding box center [736, 249] width 258 height 19
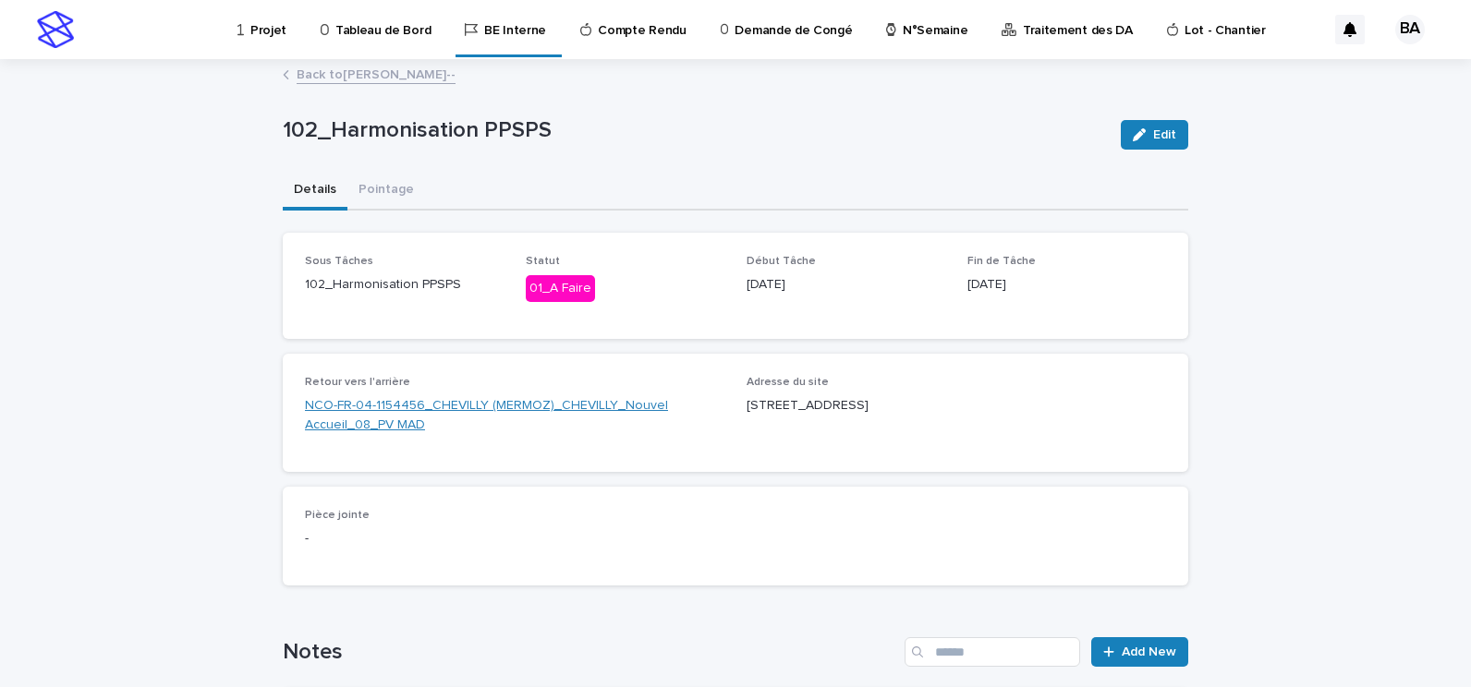
click at [444, 401] on link "NCO-FR-04-1154456_CHEVILLY (MERMOZ)_CHEVILLY_Nouvel Accueil_08_PV MAD" at bounding box center [514, 415] width 419 height 39
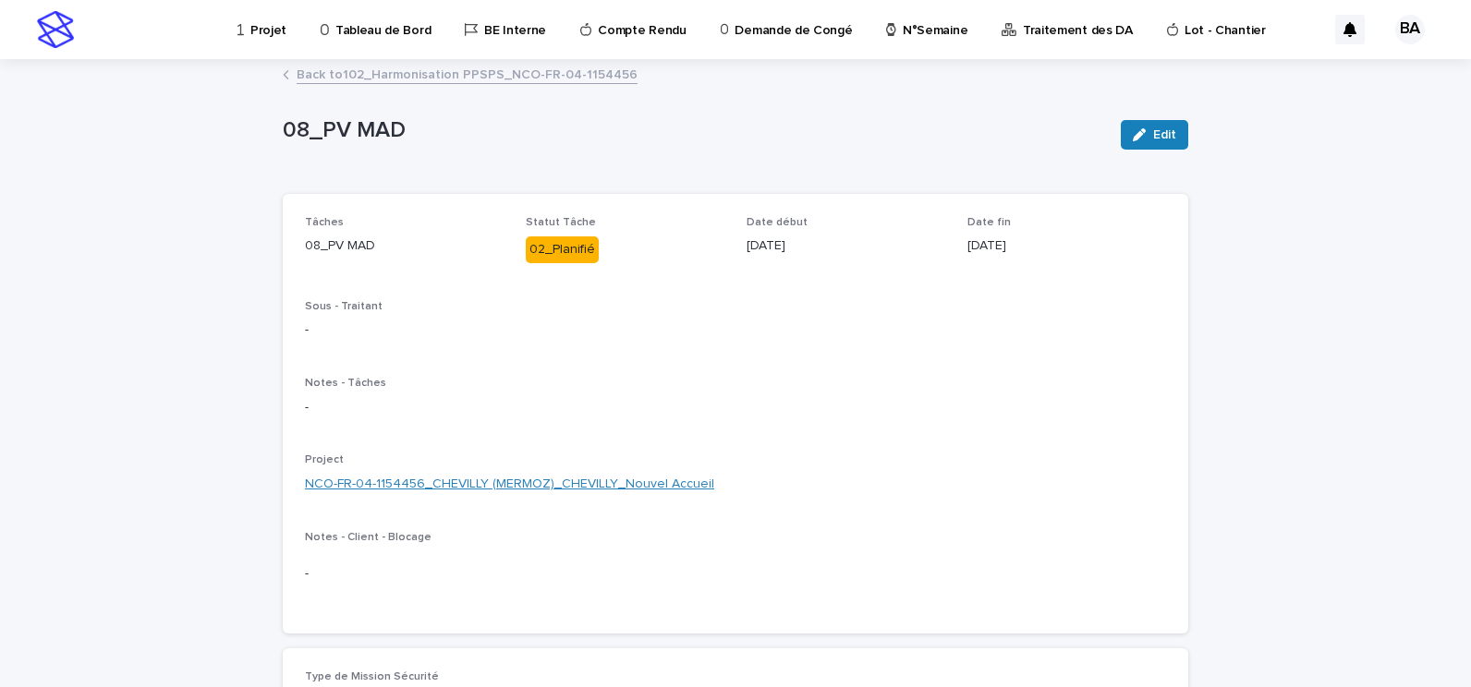
click at [467, 479] on link "NCO-FR-04-1154456_CHEVILLY (MERMOZ)_CHEVILLY_Nouvel Accueil" at bounding box center [509, 484] width 409 height 19
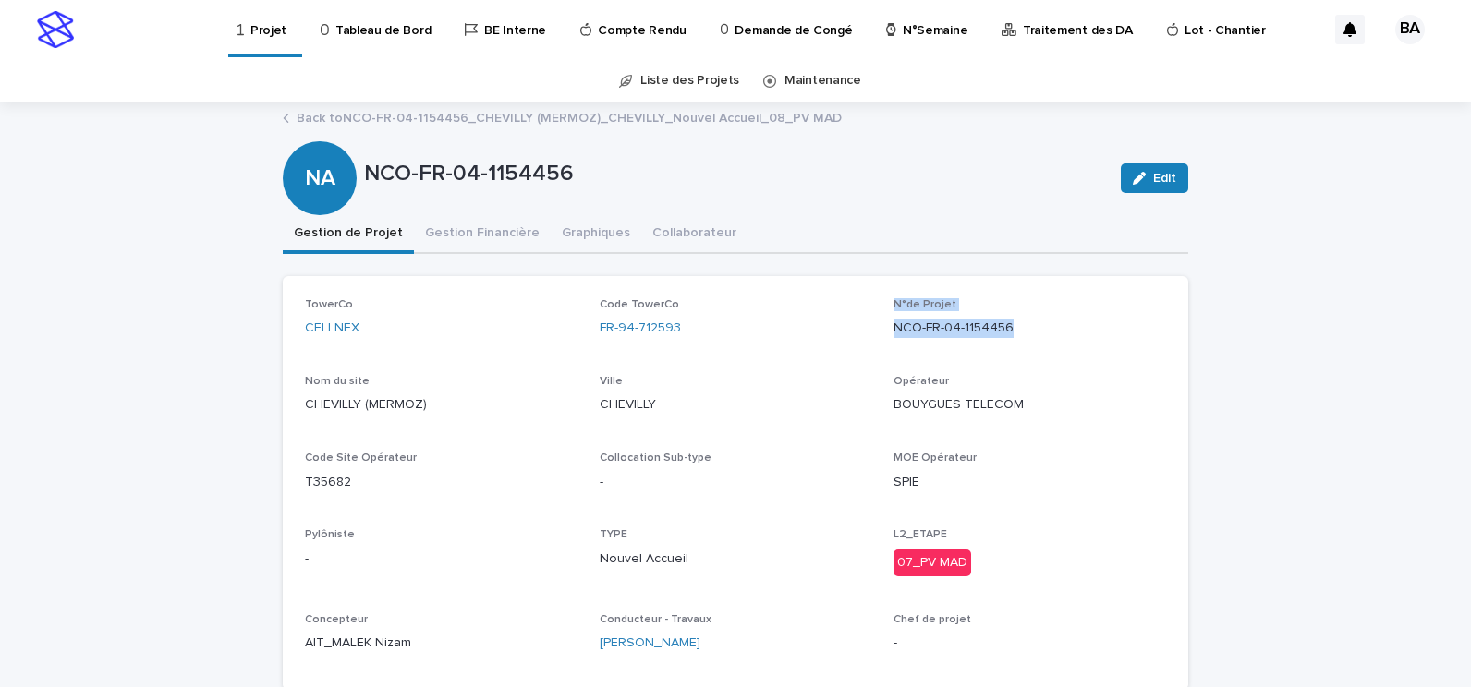
drag, startPoint x: 1023, startPoint y: 329, endPoint x: 881, endPoint y: 300, distance: 144.2
click at [881, 300] on div "TowerCo CELLNEX Code TowerCo FR-94-712593 N°de Projet NCO-FR-04-1154456 Nom du …" at bounding box center [735, 483] width 861 height 370
click at [740, 333] on div "FR-94-712593" at bounding box center [736, 328] width 273 height 19
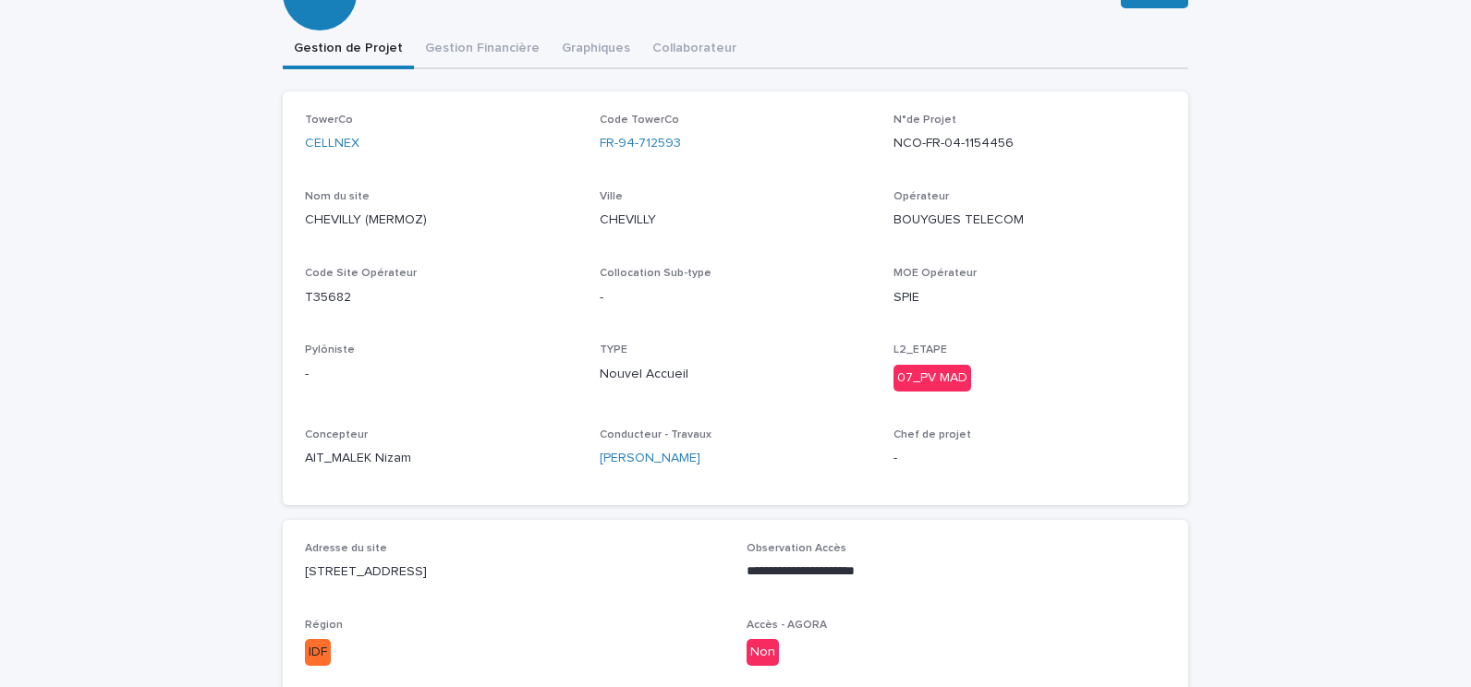
scroll to position [277, 0]
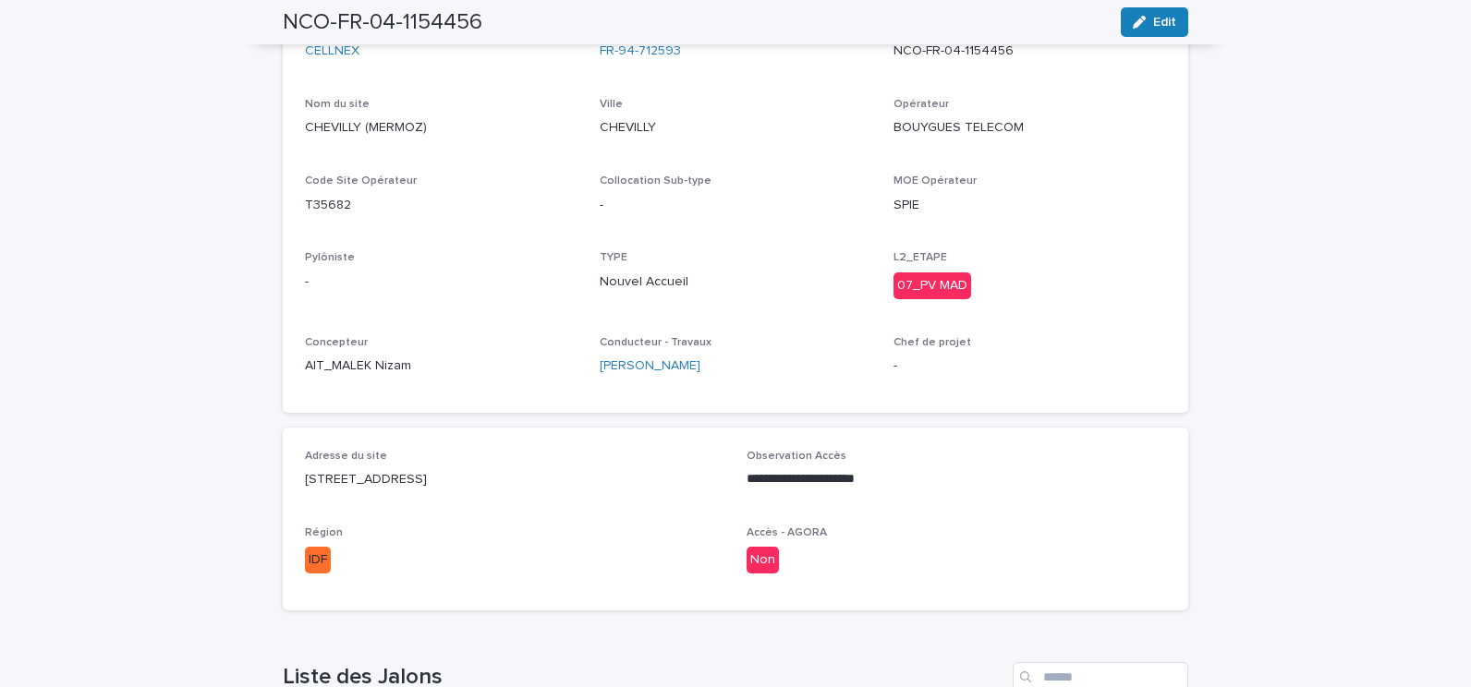
drag, startPoint x: 290, startPoint y: 473, endPoint x: 584, endPoint y: 492, distance: 294.4
click at [584, 492] on div "**********" at bounding box center [735, 519] width 905 height 183
drag, startPoint x: 584, startPoint y: 492, endPoint x: 597, endPoint y: 517, distance: 28.1
click at [597, 517] on div "**********" at bounding box center [735, 519] width 861 height 139
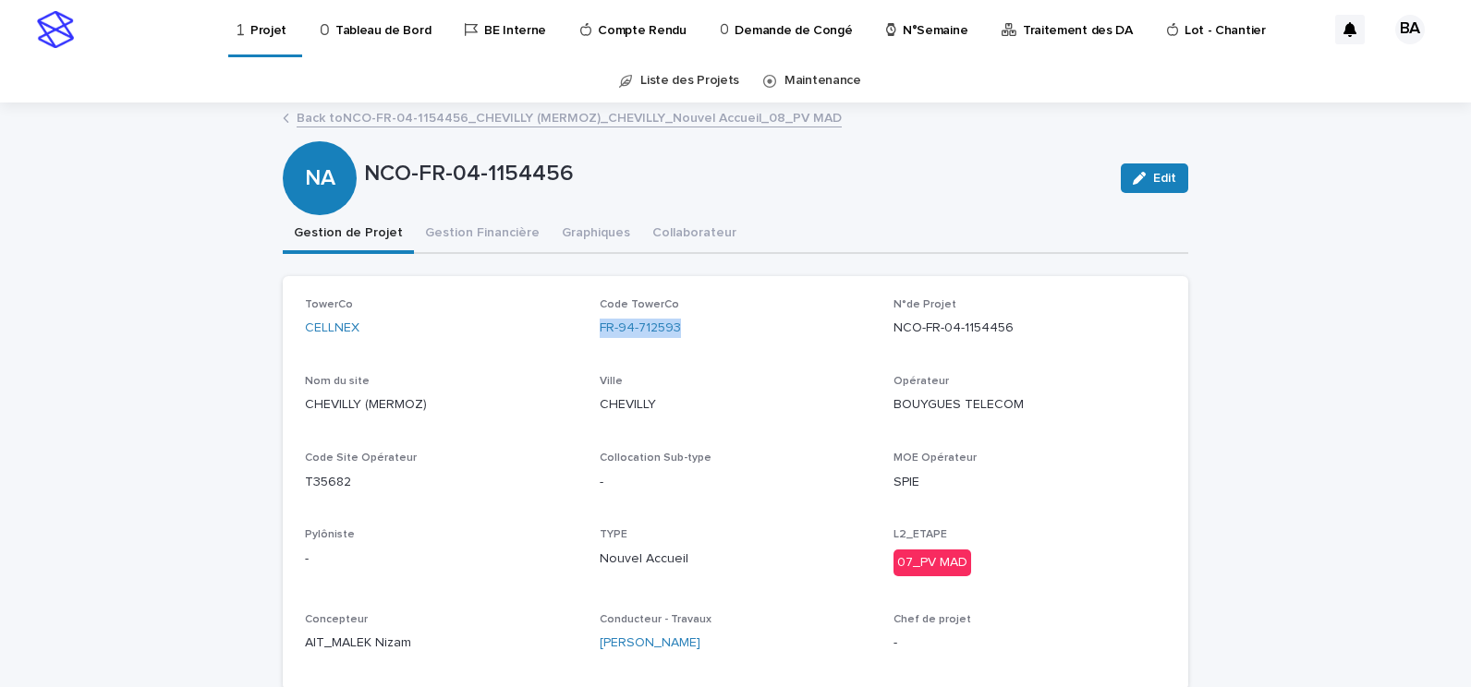
drag, startPoint x: 646, startPoint y: 324, endPoint x: 581, endPoint y: 333, distance: 65.2
click at [581, 333] on div "TowerCo CELLNEX Code TowerCo FR-94-712593 N°de Projet NCO-FR-04-1154456 Nom du …" at bounding box center [735, 483] width 861 height 370
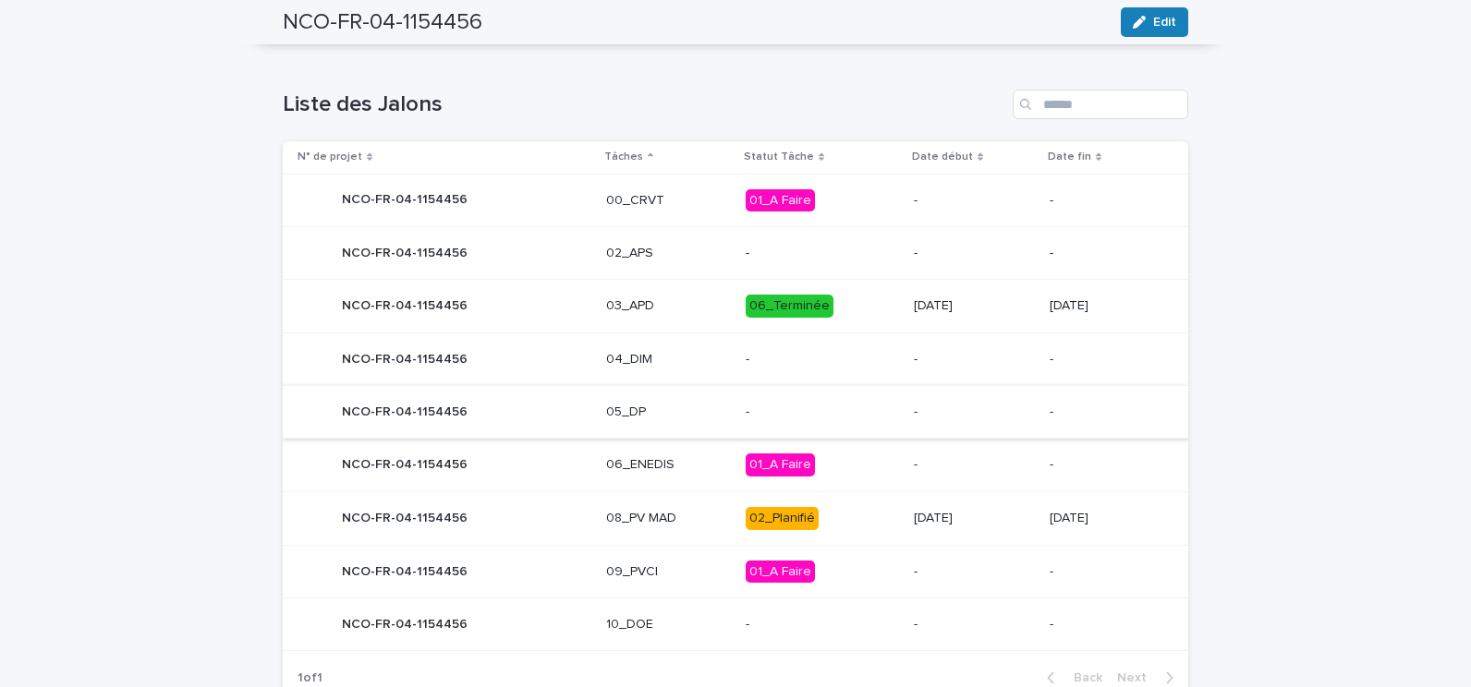
scroll to position [758, 0]
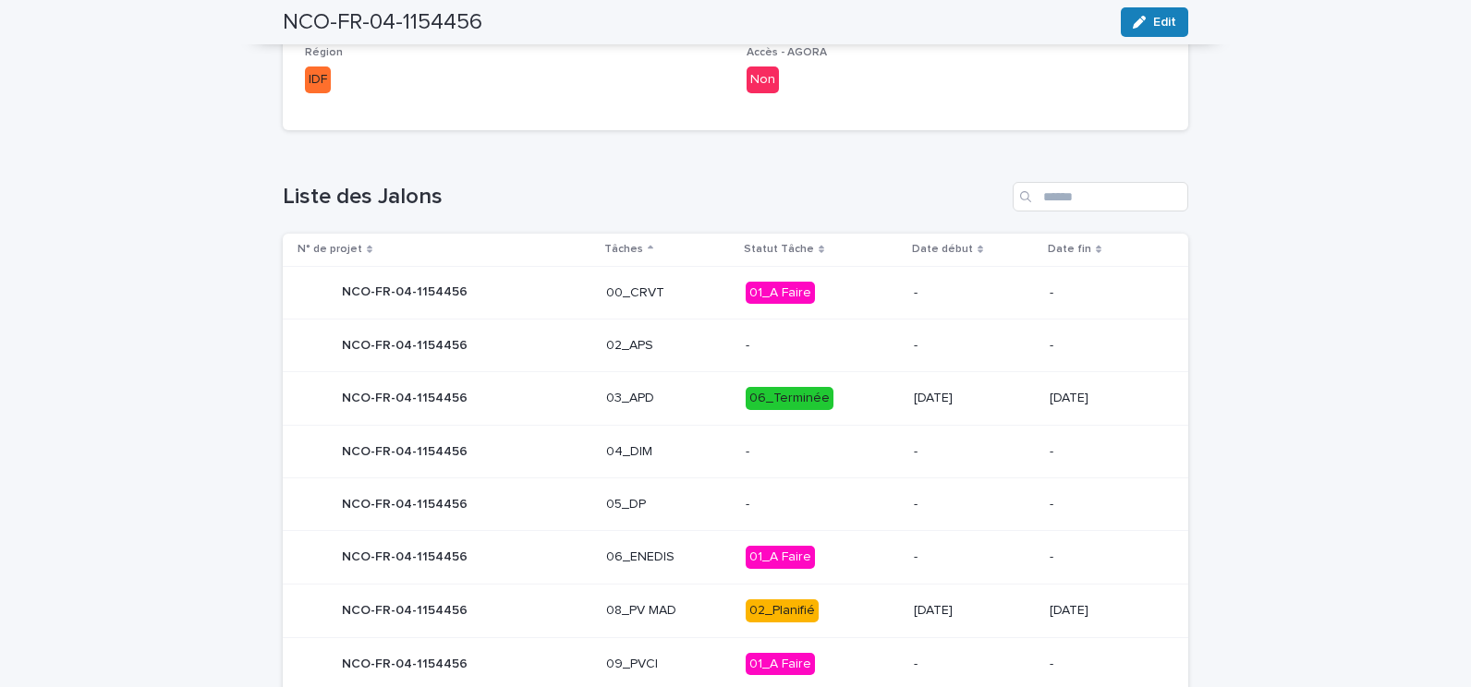
click at [683, 406] on p "03_APD" at bounding box center [668, 399] width 125 height 16
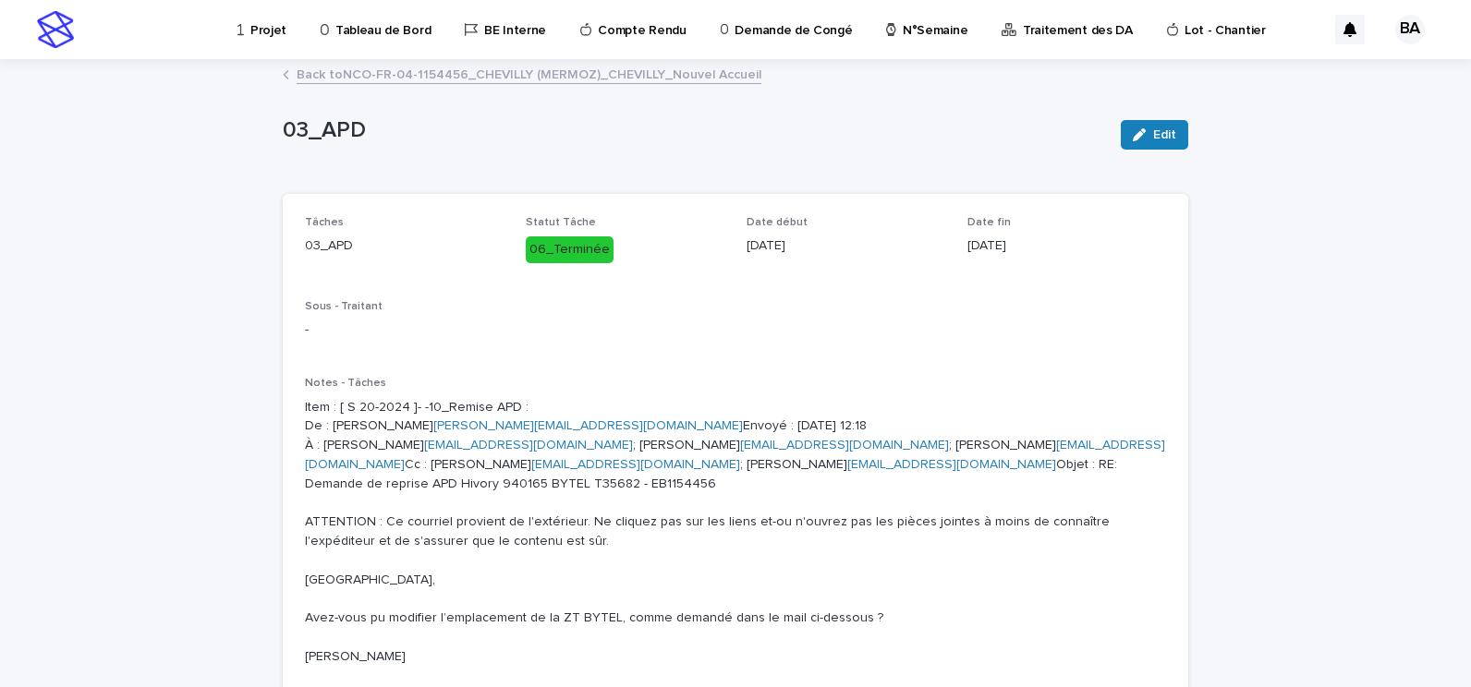
click at [423, 77] on link "Back to NCO-FR-04-1154456_CHEVILLY (MERMOZ)_CHEVILLY_Nouvel Accueil" at bounding box center [529, 73] width 465 height 21
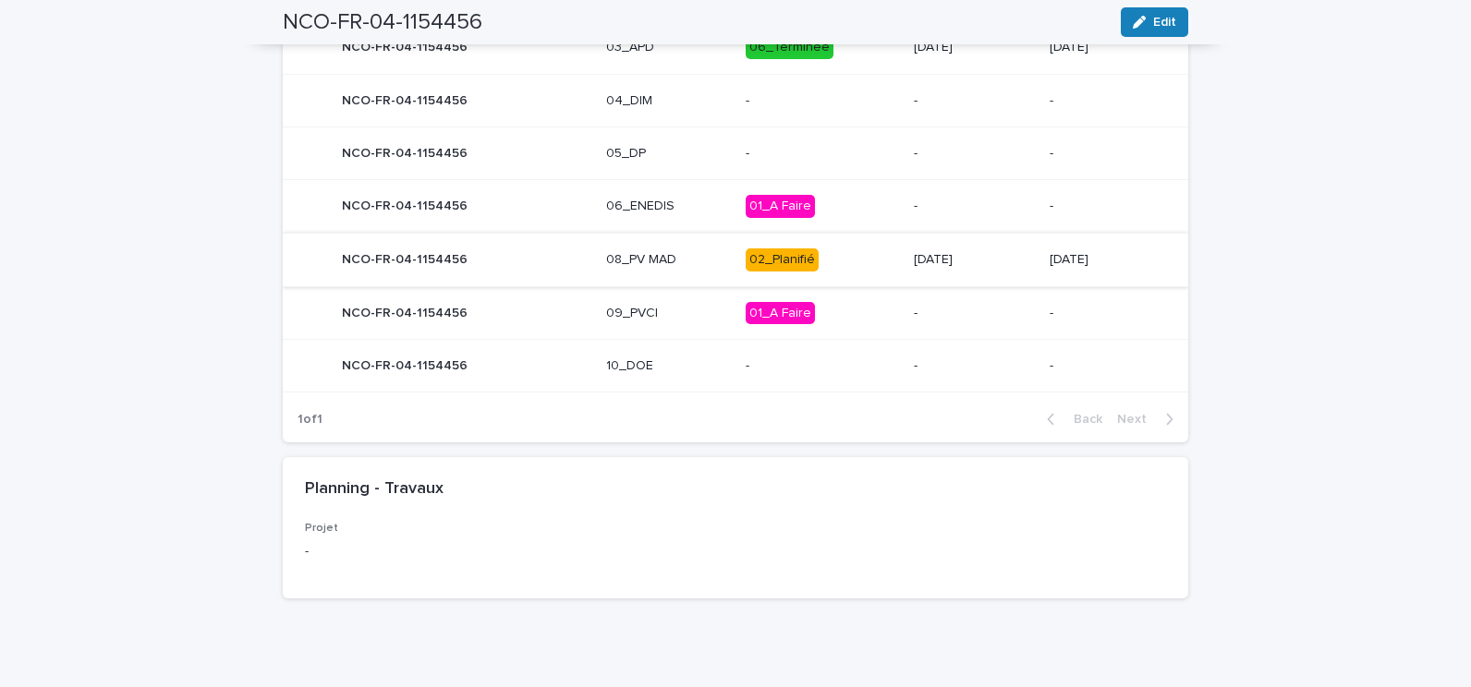
scroll to position [924, 0]
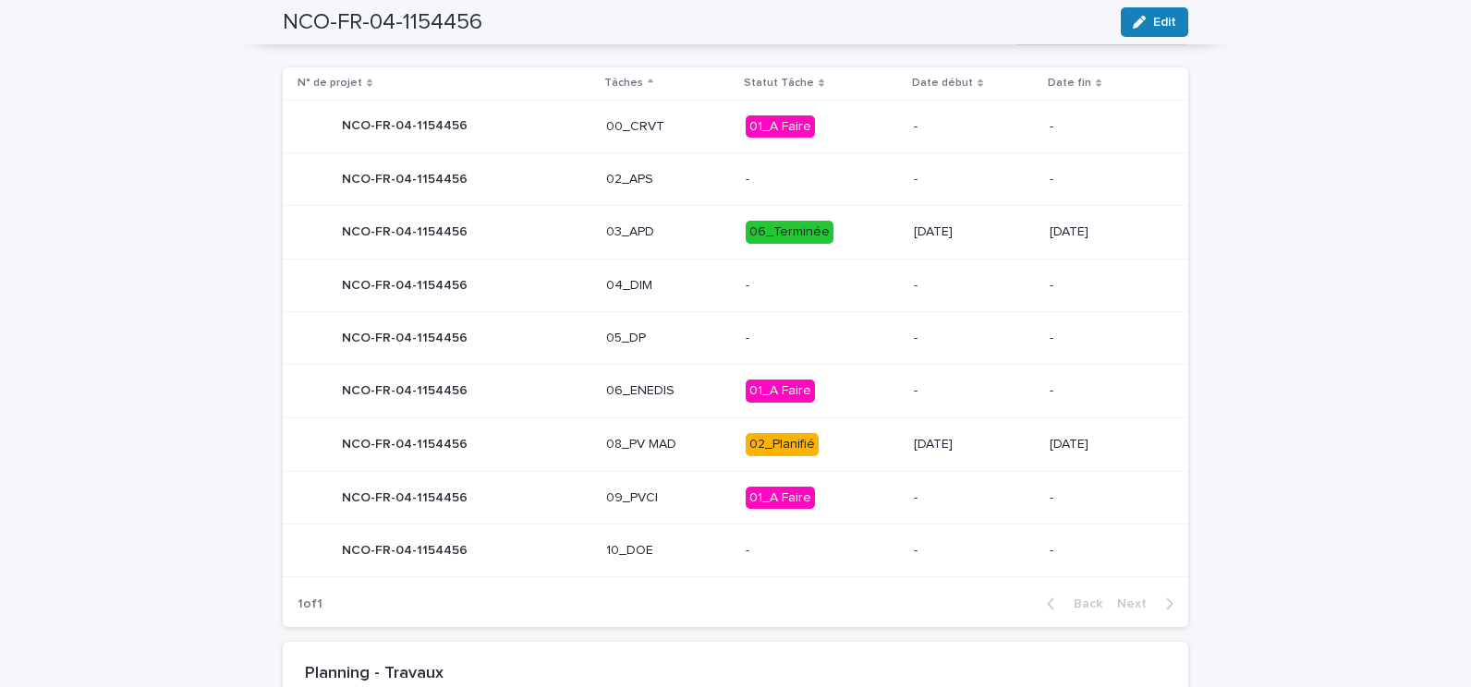
click at [666, 442] on p "08_PV MAD" at bounding box center [668, 445] width 125 height 16
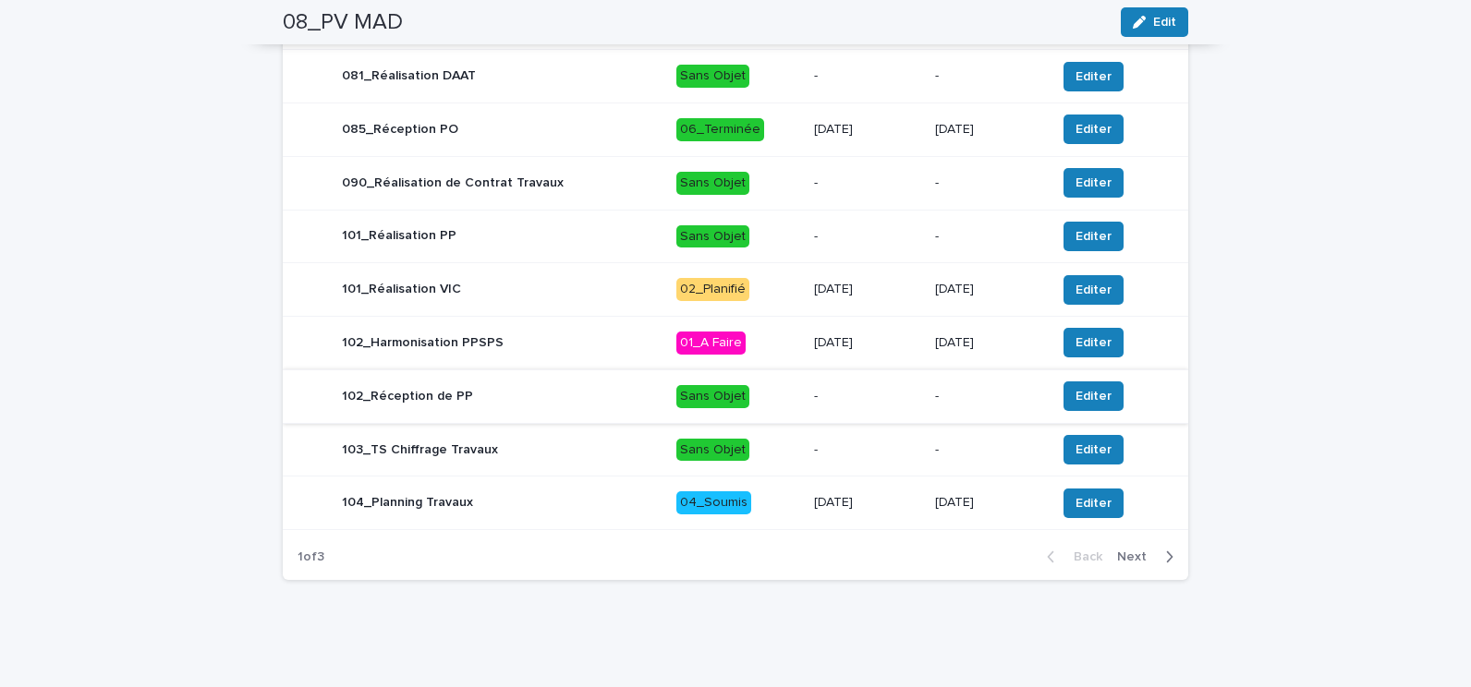
scroll to position [795, 0]
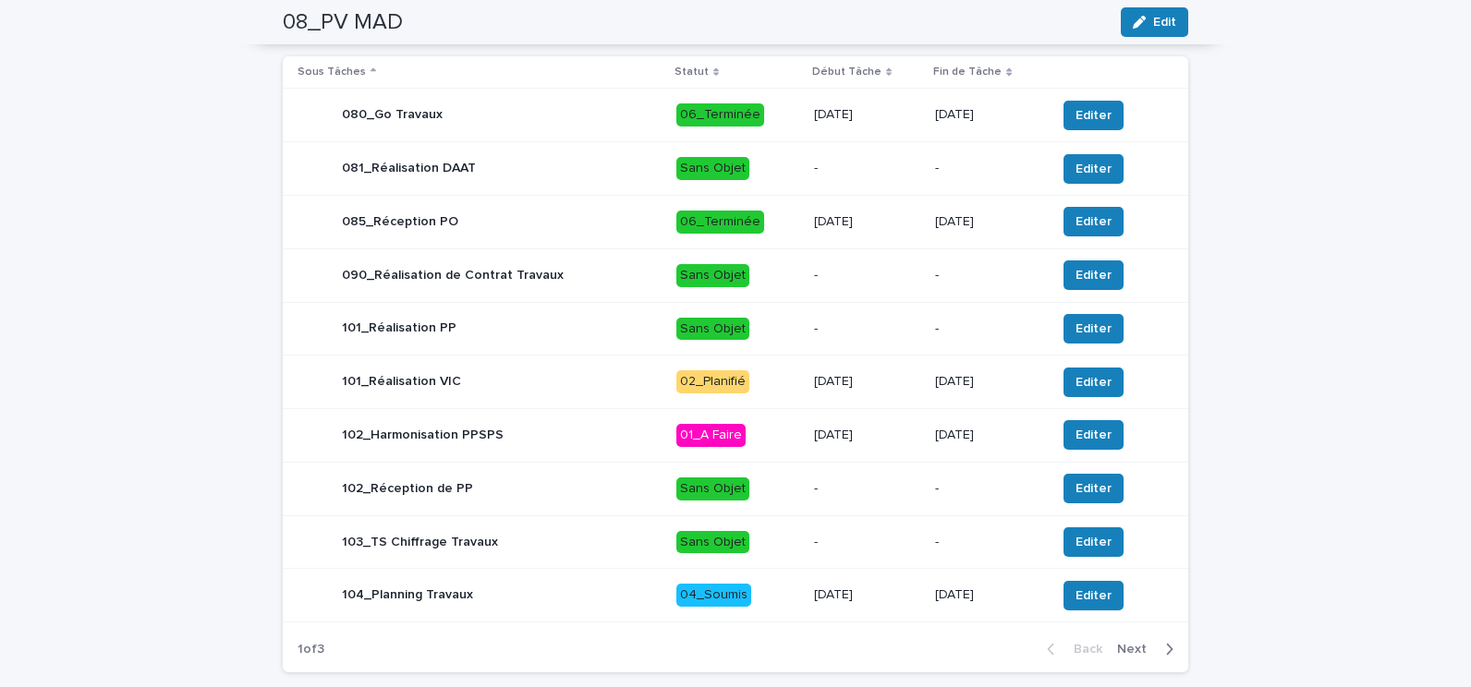
click at [509, 382] on div "101_Réalisation VIC" at bounding box center [480, 382] width 364 height 37
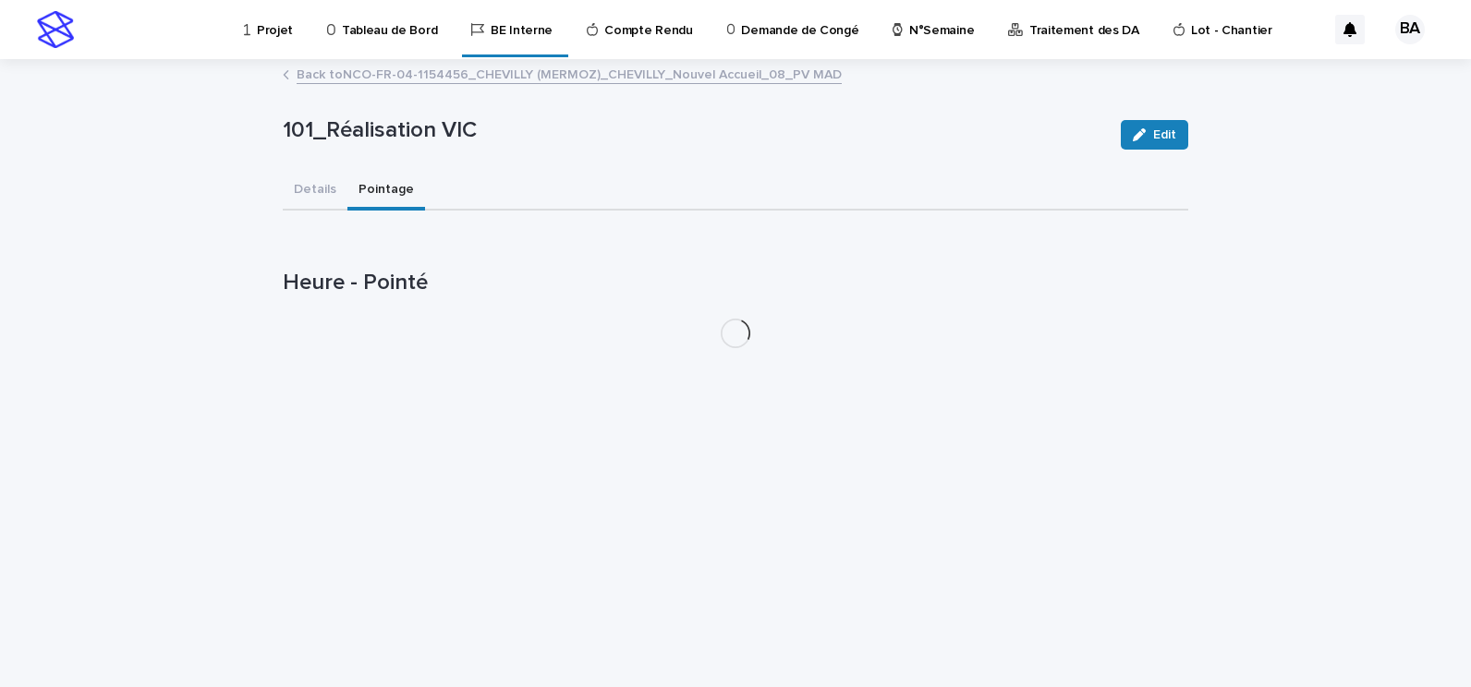
click at [366, 195] on button "Pointage" at bounding box center [386, 191] width 78 height 39
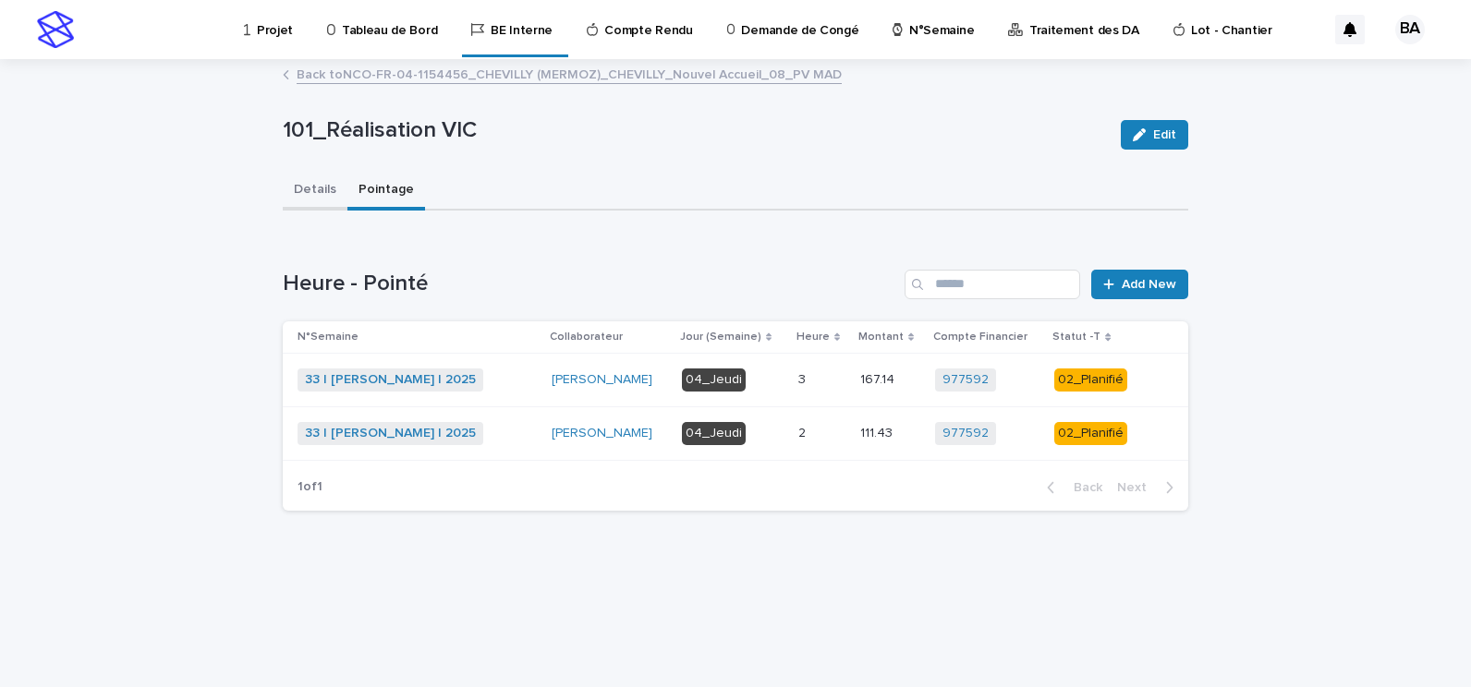
click at [305, 191] on button "Details" at bounding box center [315, 191] width 65 height 39
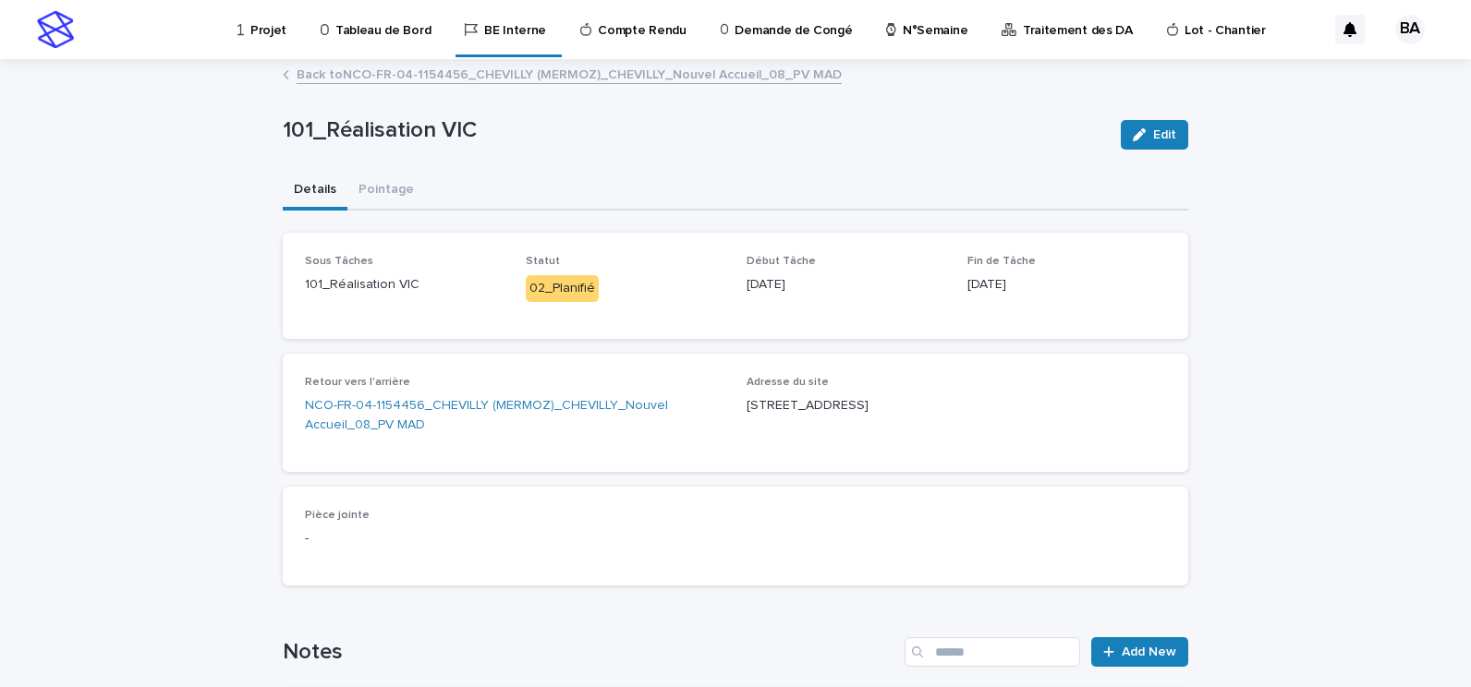
click at [329, 72] on link "Back to NCO-FR-04-1154456_CHEVILLY (MERMOZ)_CHEVILLY_Nouvel Accueil_08_PV MAD" at bounding box center [569, 73] width 545 height 21
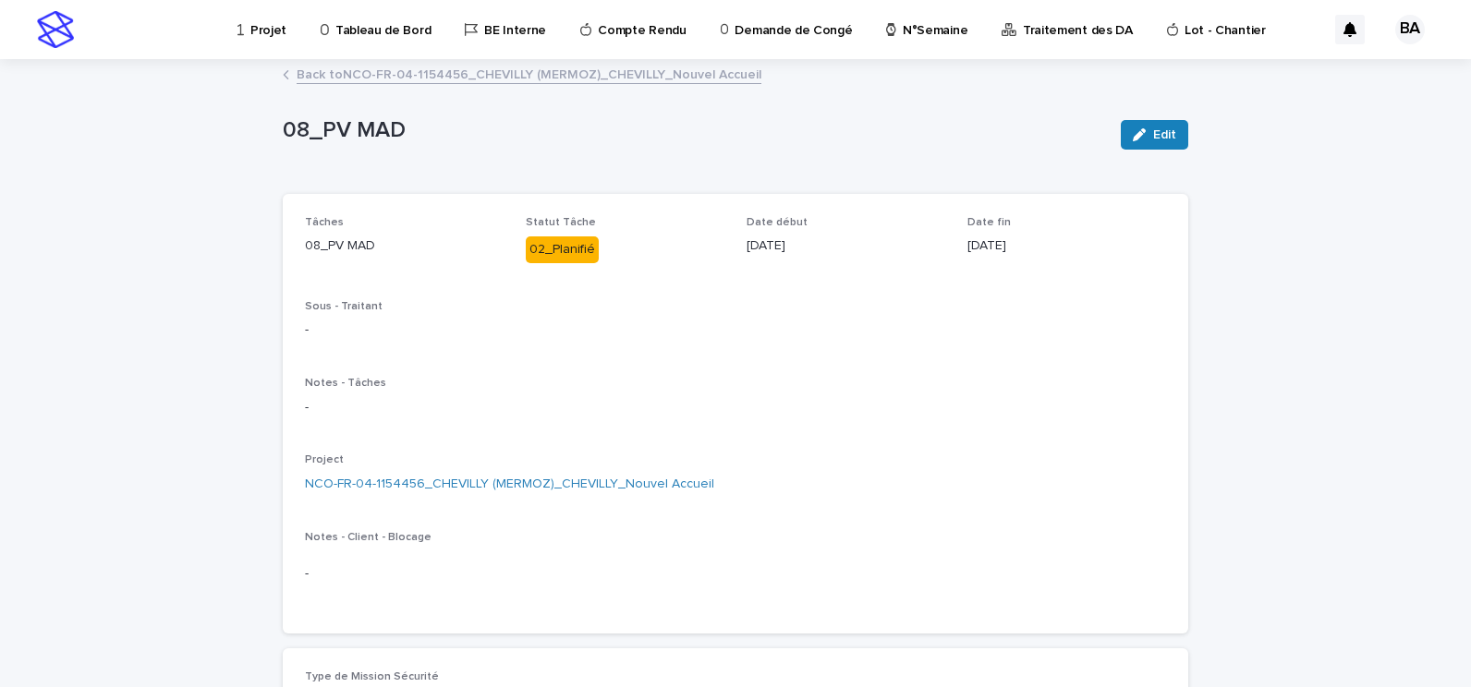
click at [386, 76] on link "Back to NCO-FR-04-1154456_CHEVILLY (MERMOZ)_CHEVILLY_Nouvel Accueil" at bounding box center [529, 73] width 465 height 21
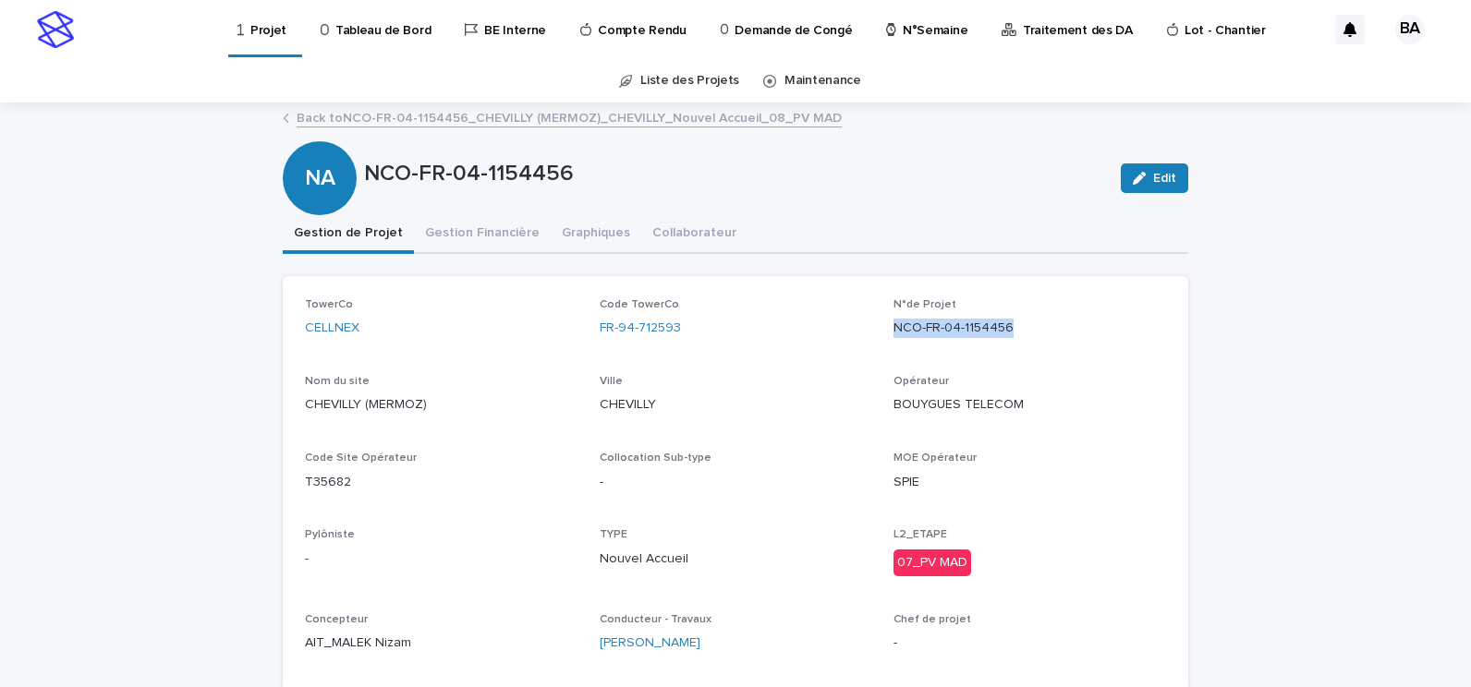
drag, startPoint x: 888, startPoint y: 325, endPoint x: 1000, endPoint y: 327, distance: 111.8
click at [1000, 327] on p "NCO-FR-04-1154456" at bounding box center [1029, 328] width 273 height 19
copy p "NCO-FR-04-1154456"
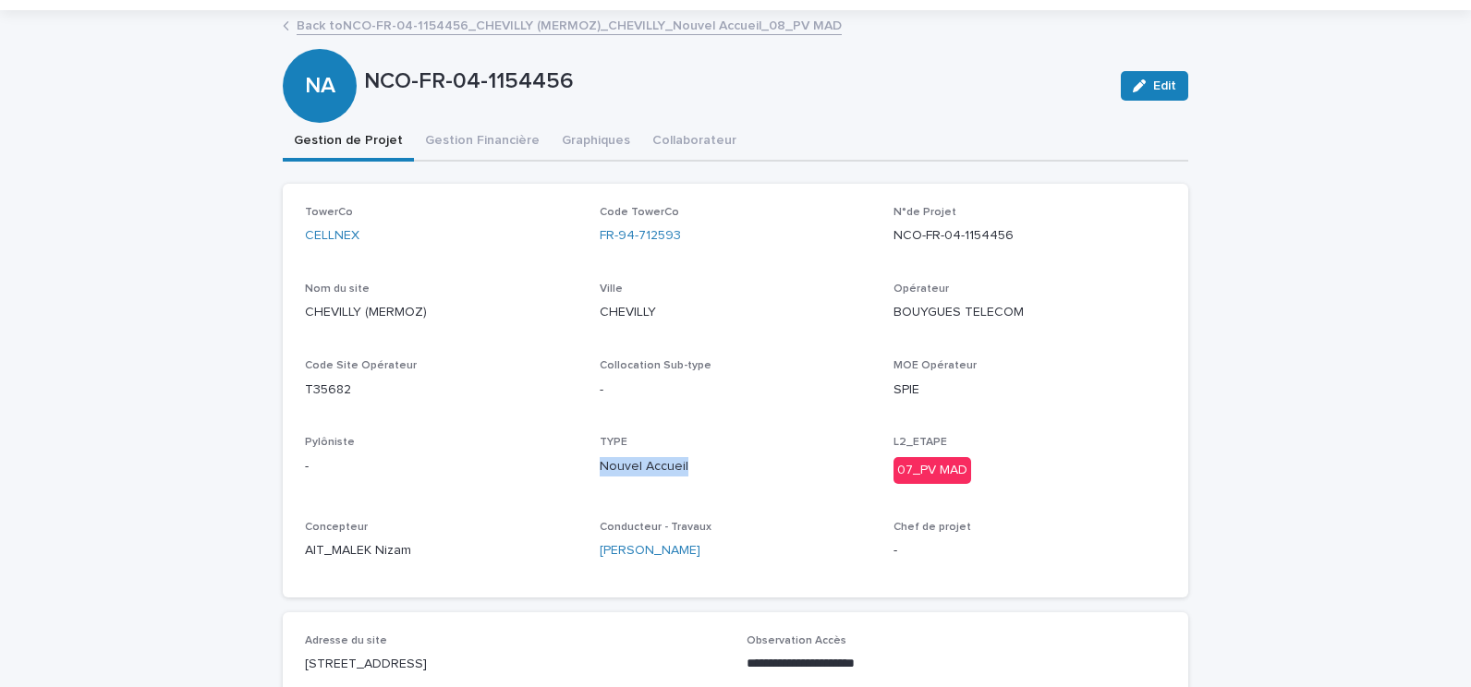
drag, startPoint x: 593, startPoint y: 467, endPoint x: 684, endPoint y: 467, distance: 90.5
click at [684, 467] on p "Nouvel Accueil" at bounding box center [736, 466] width 273 height 19
copy p "Nouvel Accueil"
